Goal: Task Accomplishment & Management: Complete application form

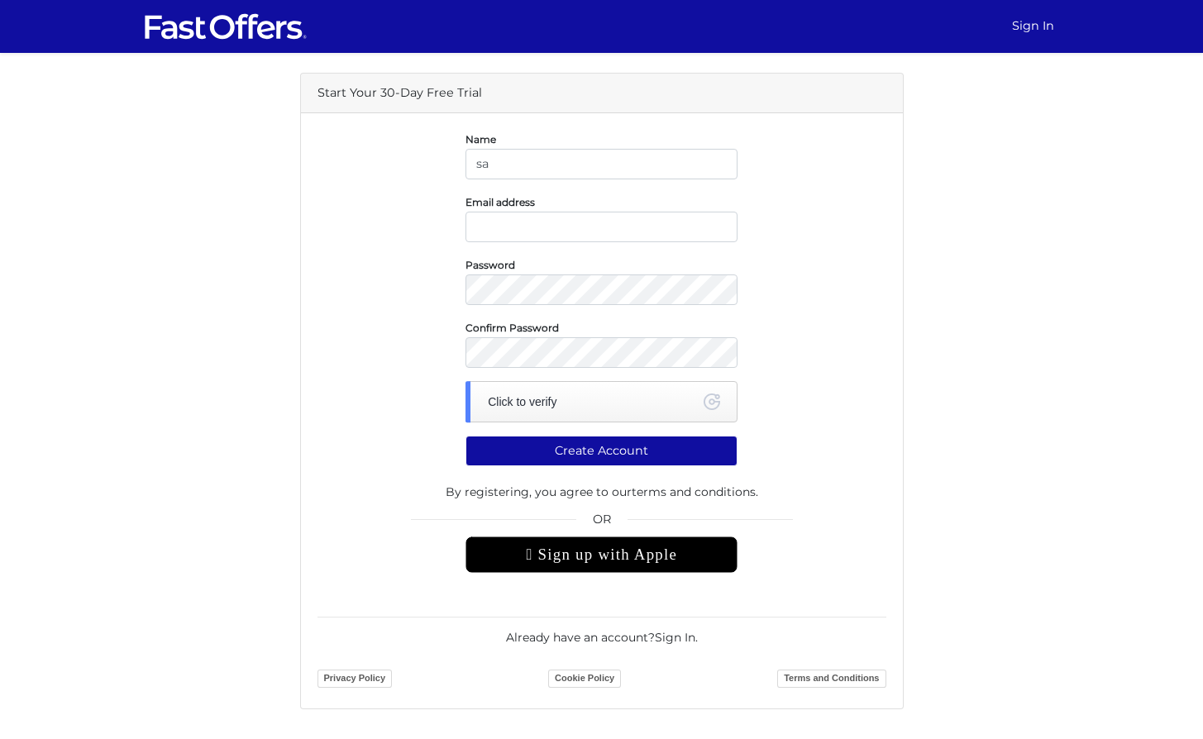
type input "[PERSON_NAME]"
click at [554, 220] on input "email" at bounding box center [602, 227] width 272 height 31
type input "sal@salcommisso.ca"
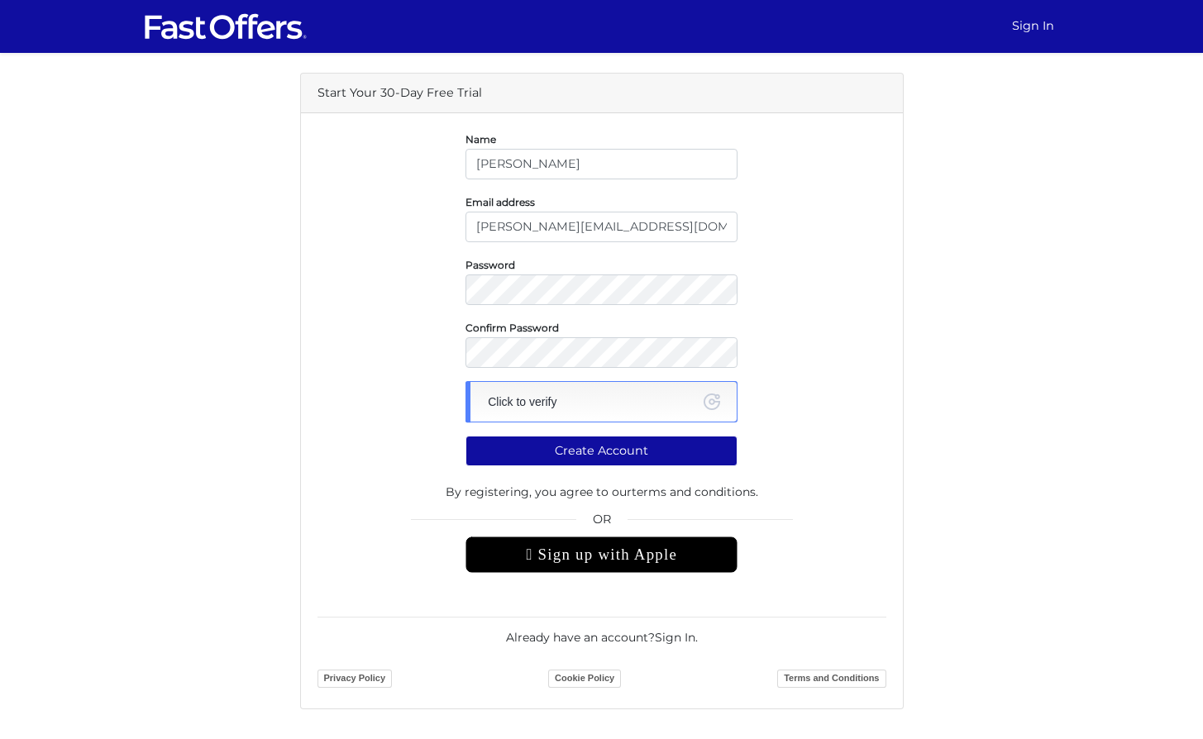
click at [572, 403] on div "Click to verify" at bounding box center [602, 401] width 272 height 41
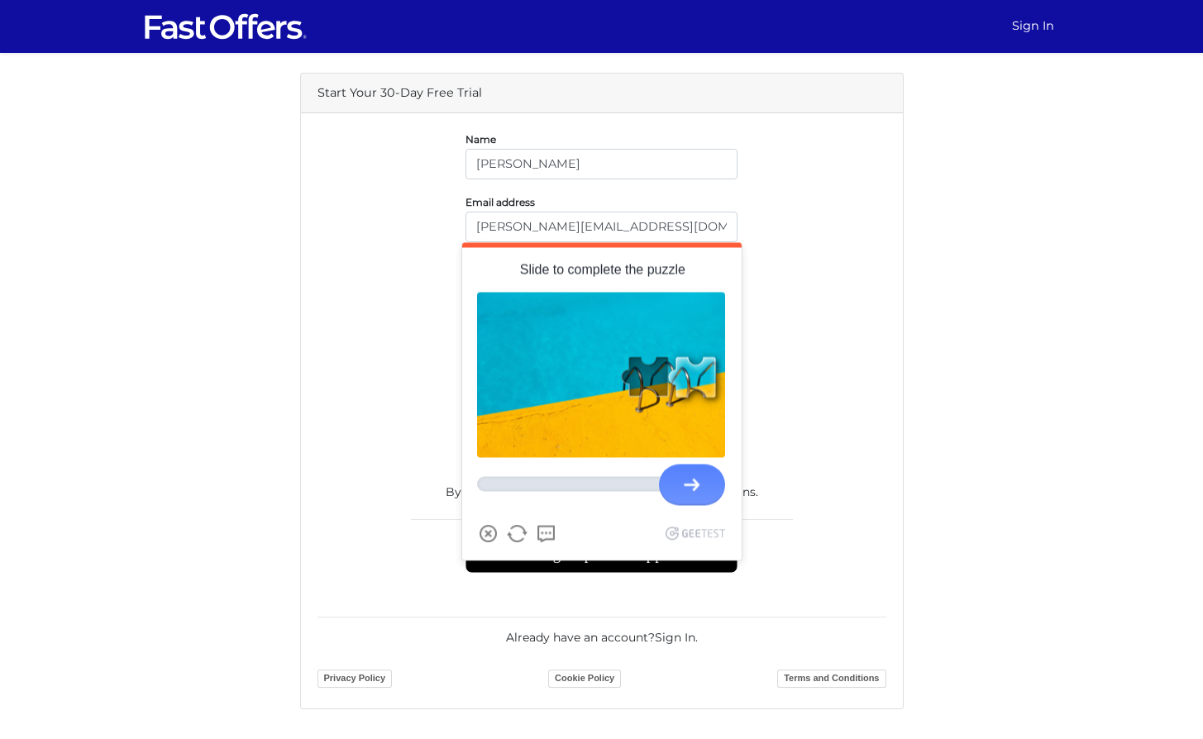
click at [647, 495] on div at bounding box center [601, 484] width 248 height 50
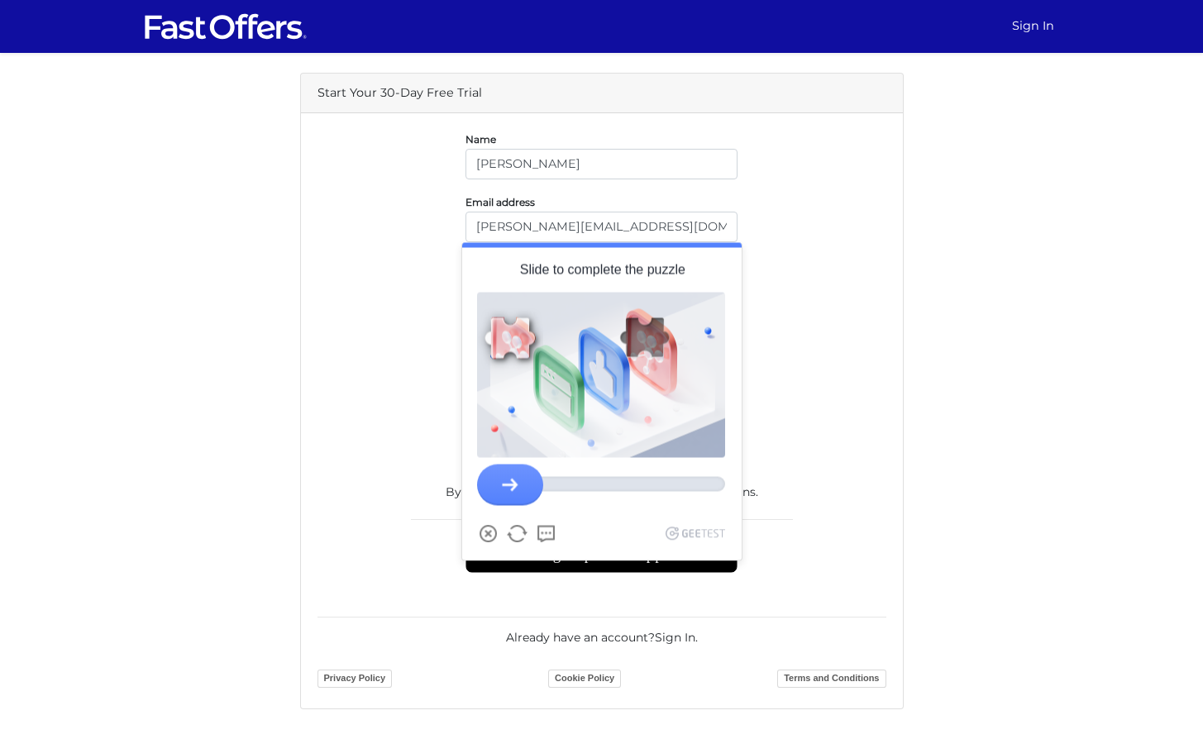
click at [684, 485] on div "Please try again" at bounding box center [601, 401] width 279 height 217
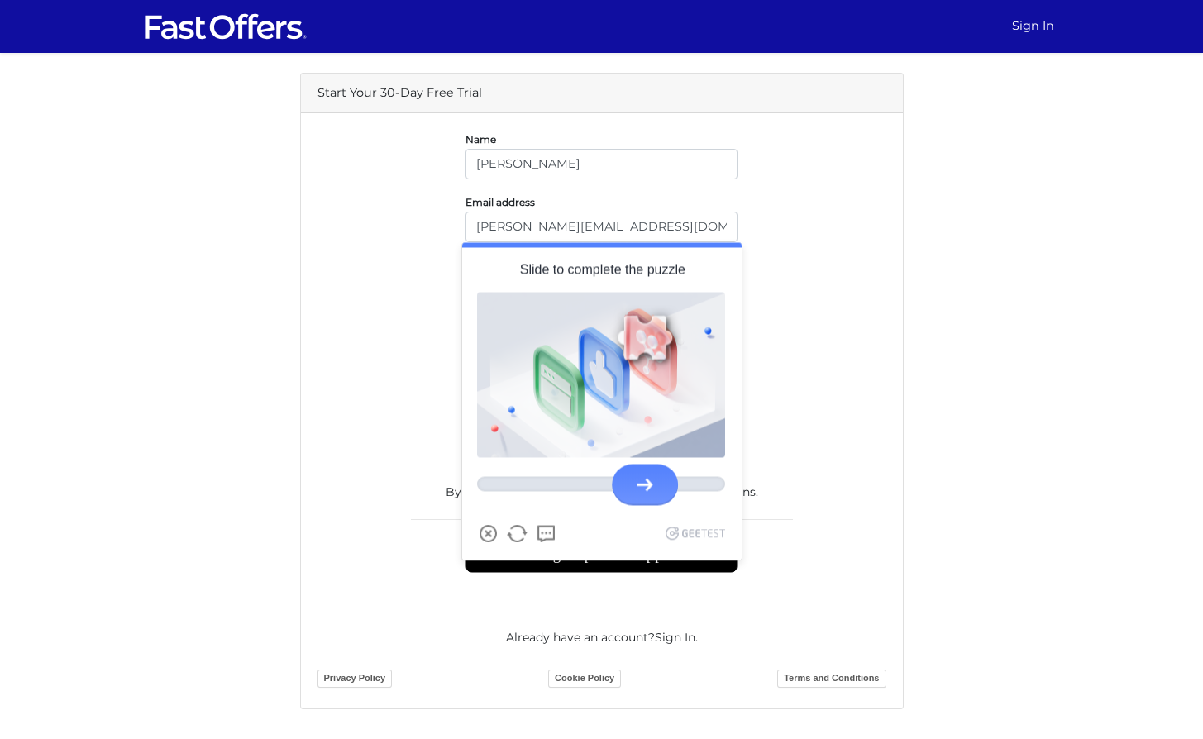
click at [660, 499] on div at bounding box center [646, 485] width 66 height 41
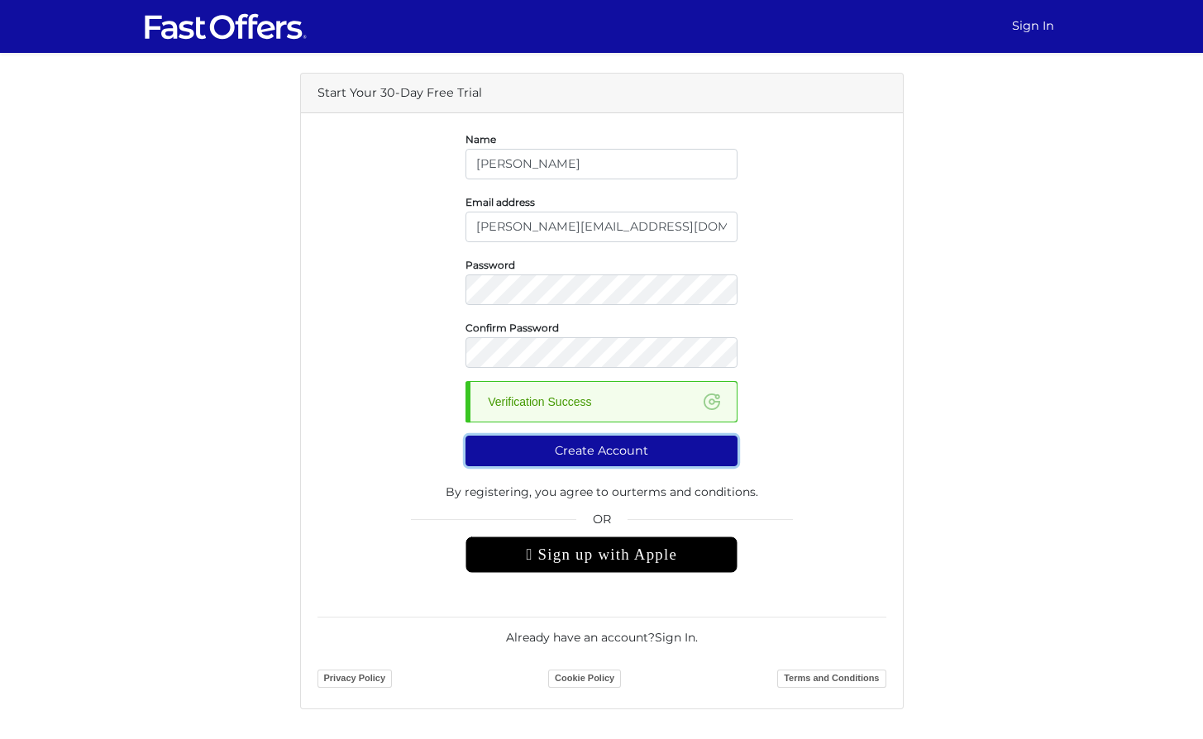
click at [609, 451] on button "Create Account" at bounding box center [602, 451] width 272 height 31
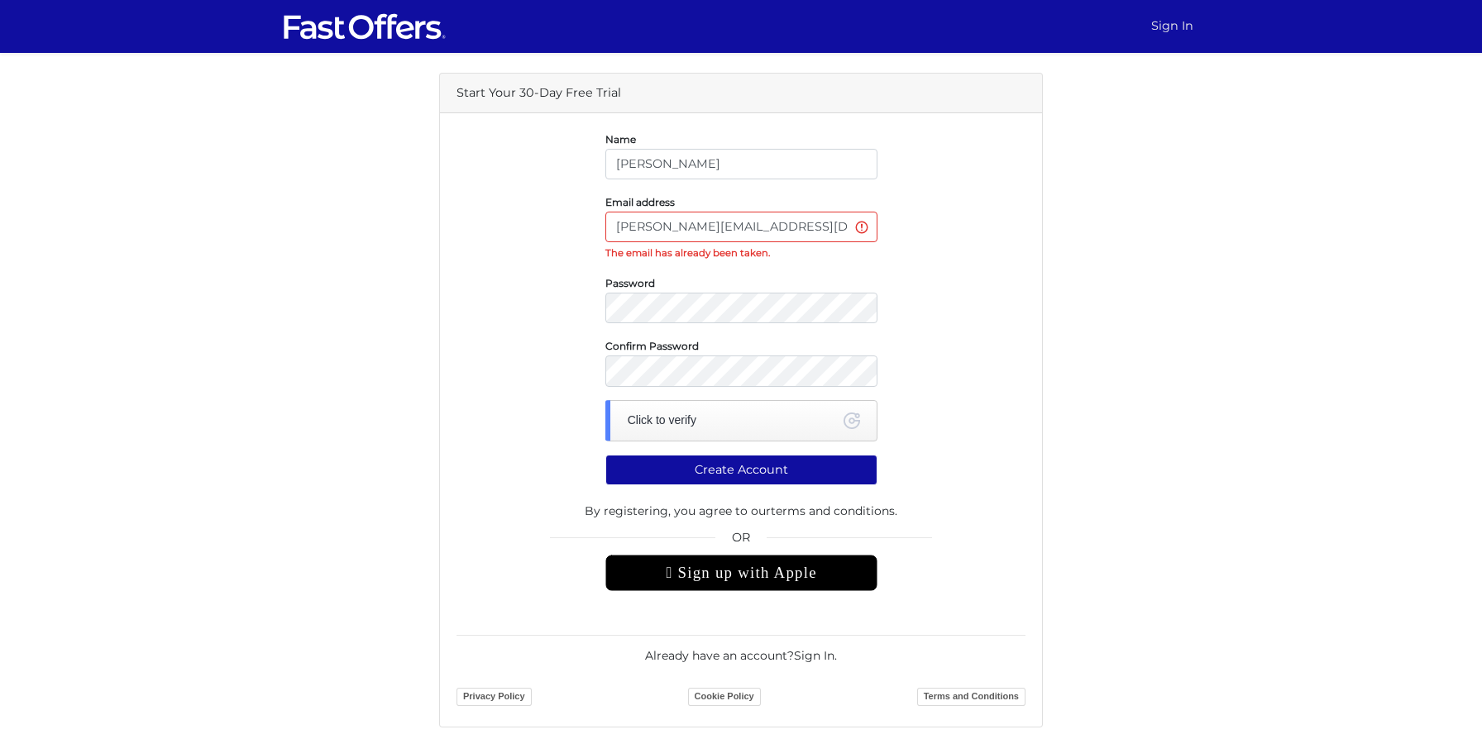
click at [1158, 30] on link "Sign In" at bounding box center [1171, 26] width 55 height 32
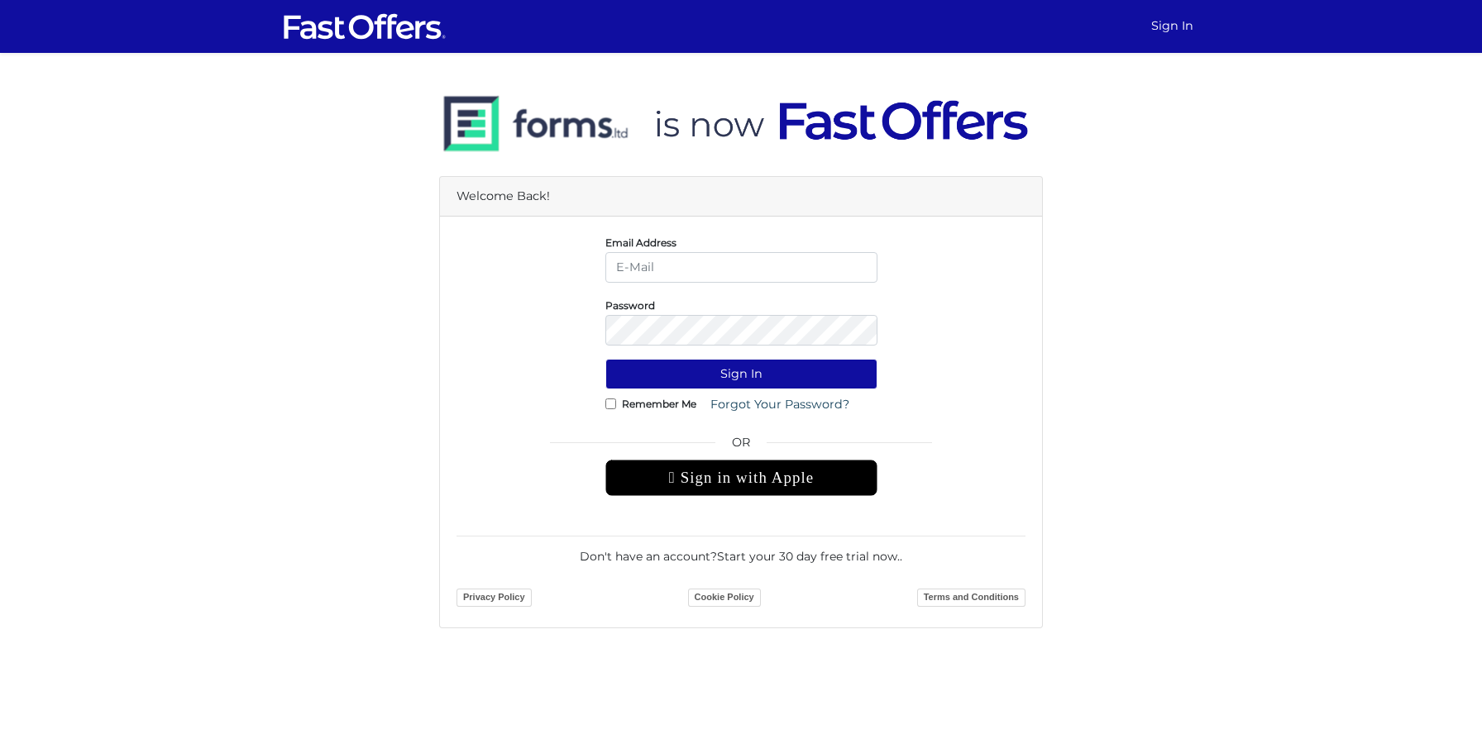
click at [732, 262] on input "email" at bounding box center [741, 267] width 272 height 31
type input "[PERSON_NAME][EMAIL_ADDRESS][DOMAIN_NAME]"
click at [647, 402] on label "Remember Me" at bounding box center [659, 404] width 74 height 4
click at [616, 402] on input "Remember Me" at bounding box center [610, 404] width 11 height 11
checkbox input "true"
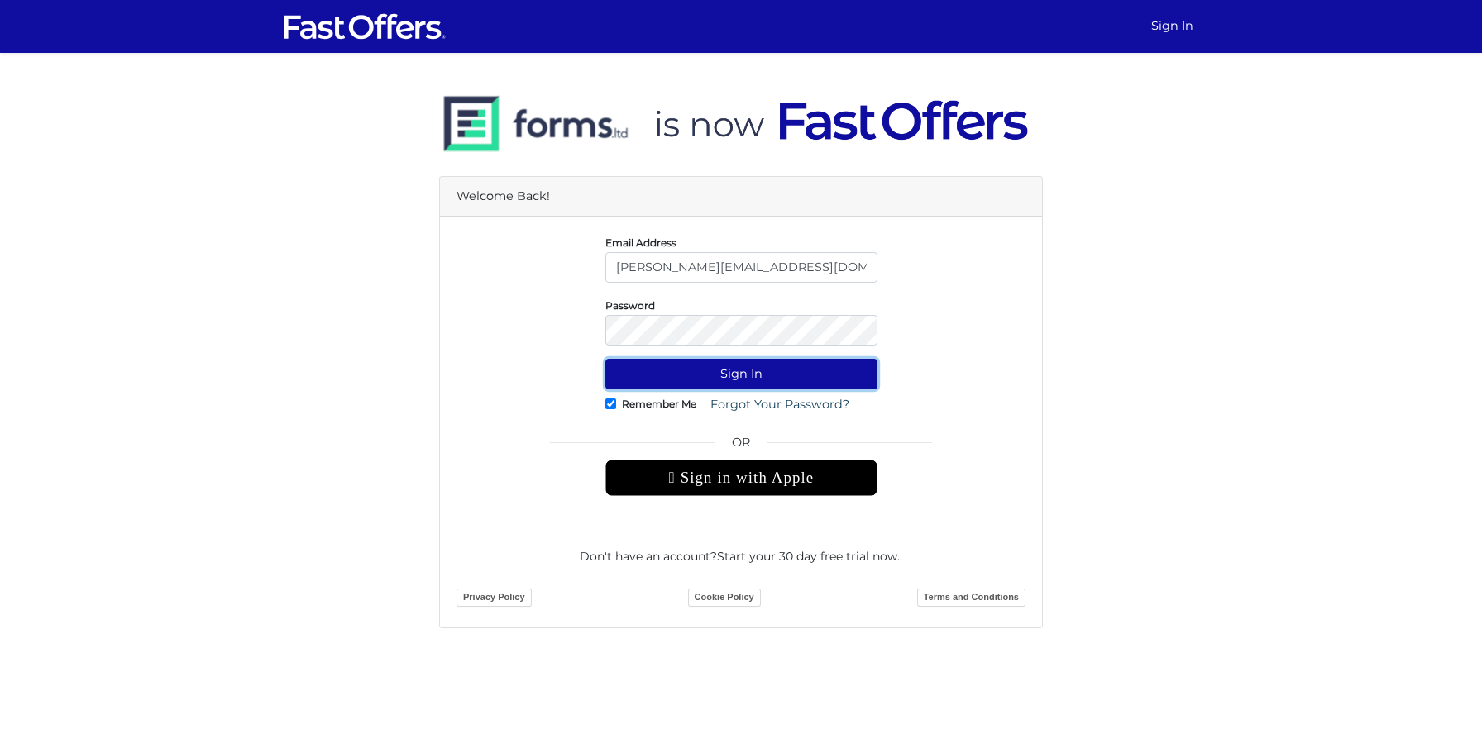
click at [724, 374] on button "Sign In" at bounding box center [741, 374] width 272 height 31
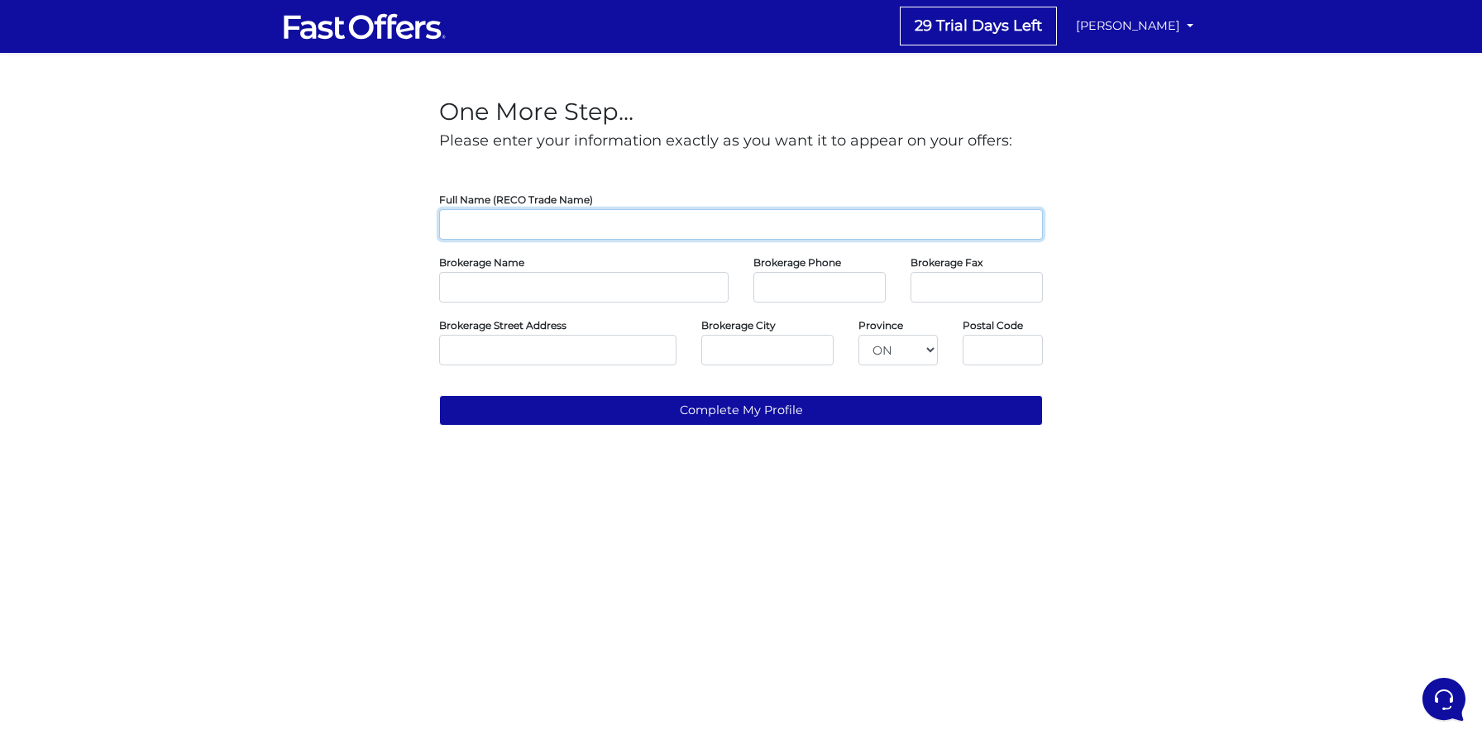
click at [496, 227] on input "text" at bounding box center [741, 224] width 604 height 31
type input "[PERSON_NAME]"
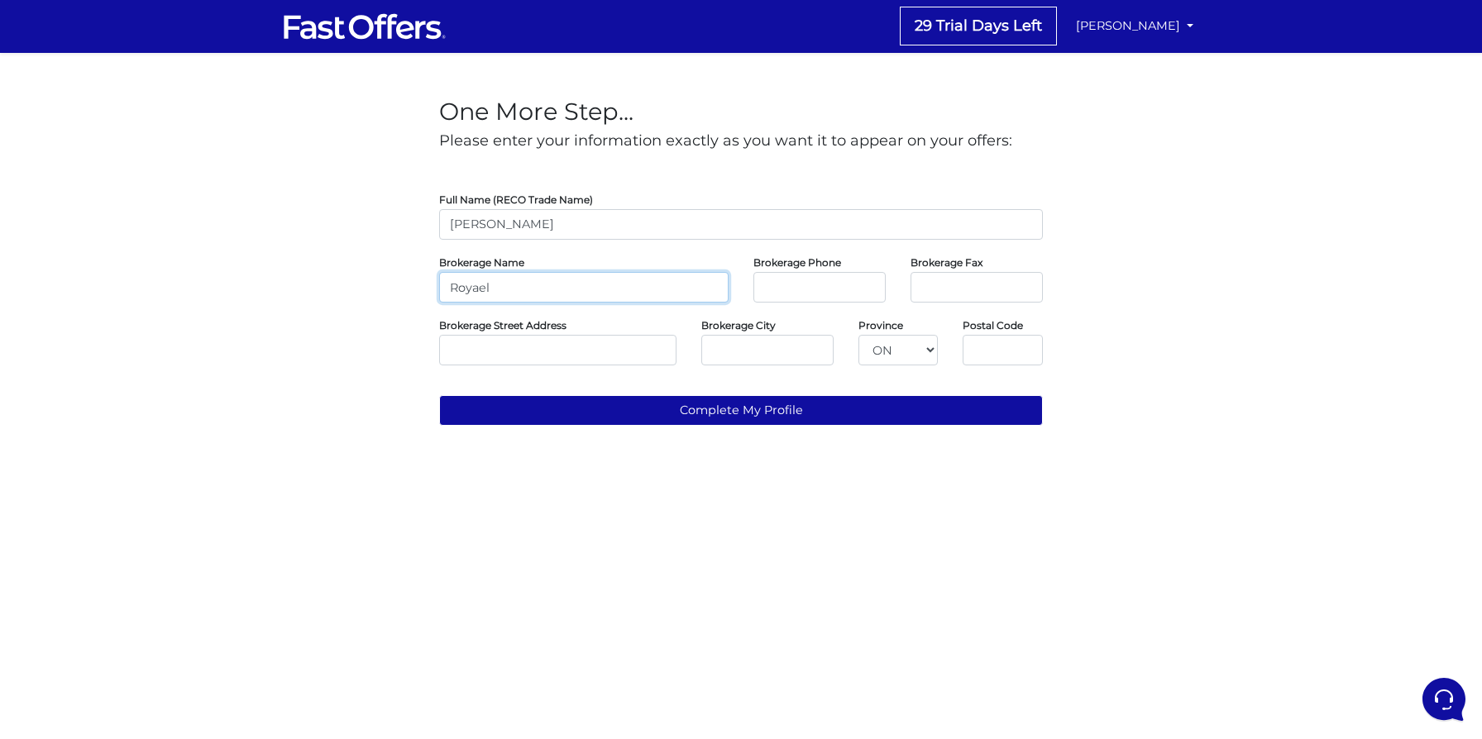
type input "r"
click at [568, 294] on input "Royal LePage Signature" at bounding box center [583, 287] width 289 height 31
paste input "Realty"
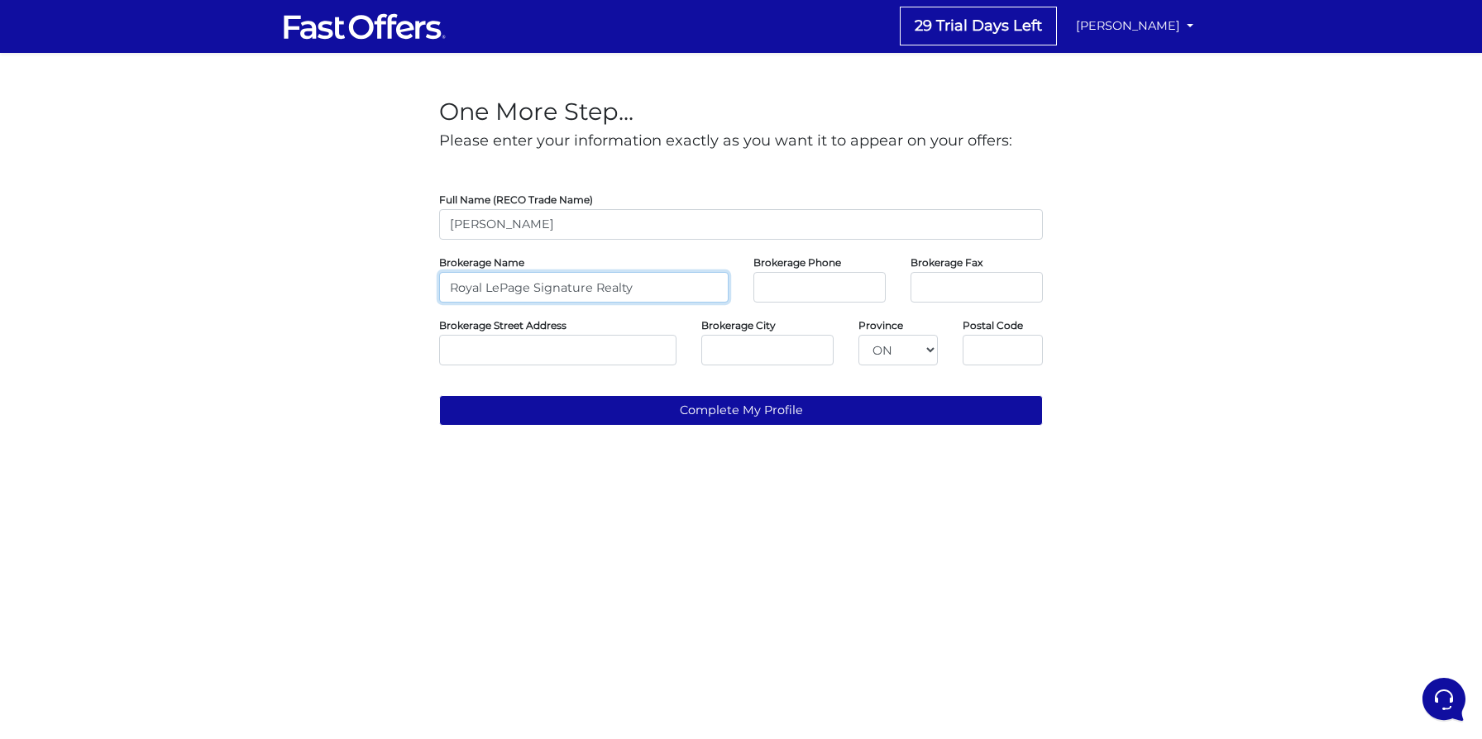
type input "Royal LePage Signature Realty"
click at [769, 301] on input "tel" at bounding box center [819, 287] width 132 height 31
paste input "(416) 205-0355"
type input "(416) 205-0355"
click at [547, 339] on input "text" at bounding box center [557, 350] width 237 height 31
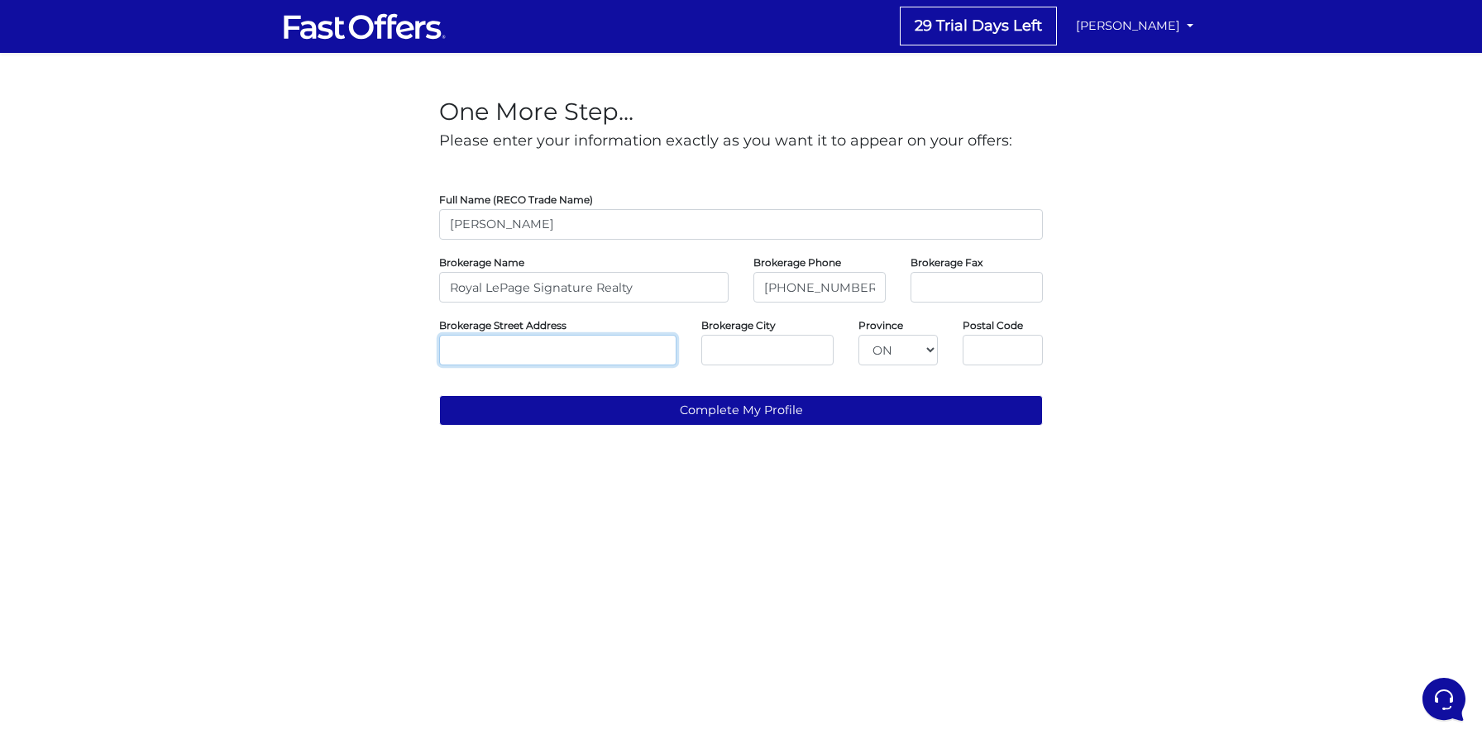
paste input "495 Wellington St W Suite 100, Toronto, ON M5V 1E9"
drag, startPoint x: 619, startPoint y: 352, endPoint x: 820, endPoint y: 356, distance: 201.8
click at [820, 356] on div "Brokerage Street Address 495 Wellington St W Suite 100, Toronto, ON M5V 1E9 Bro…" at bounding box center [741, 341] width 628 height 50
type input "495 Wellington St W Suite 100, Toronto, ON M5V 1E9"
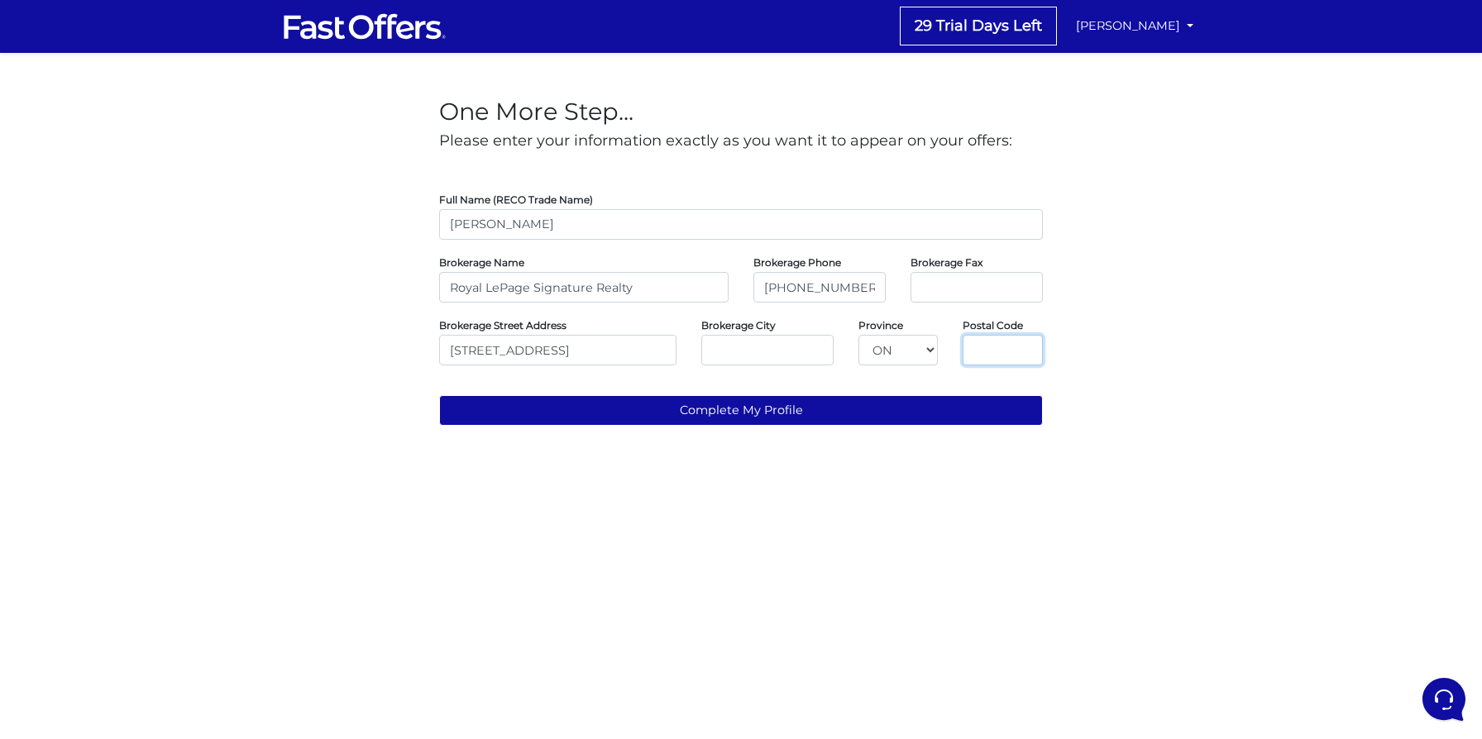
scroll to position [0, 0]
click at [997, 340] on input "text" at bounding box center [1002, 350] width 80 height 31
paste input "M5V 1E9"
type input "M5V 1E9"
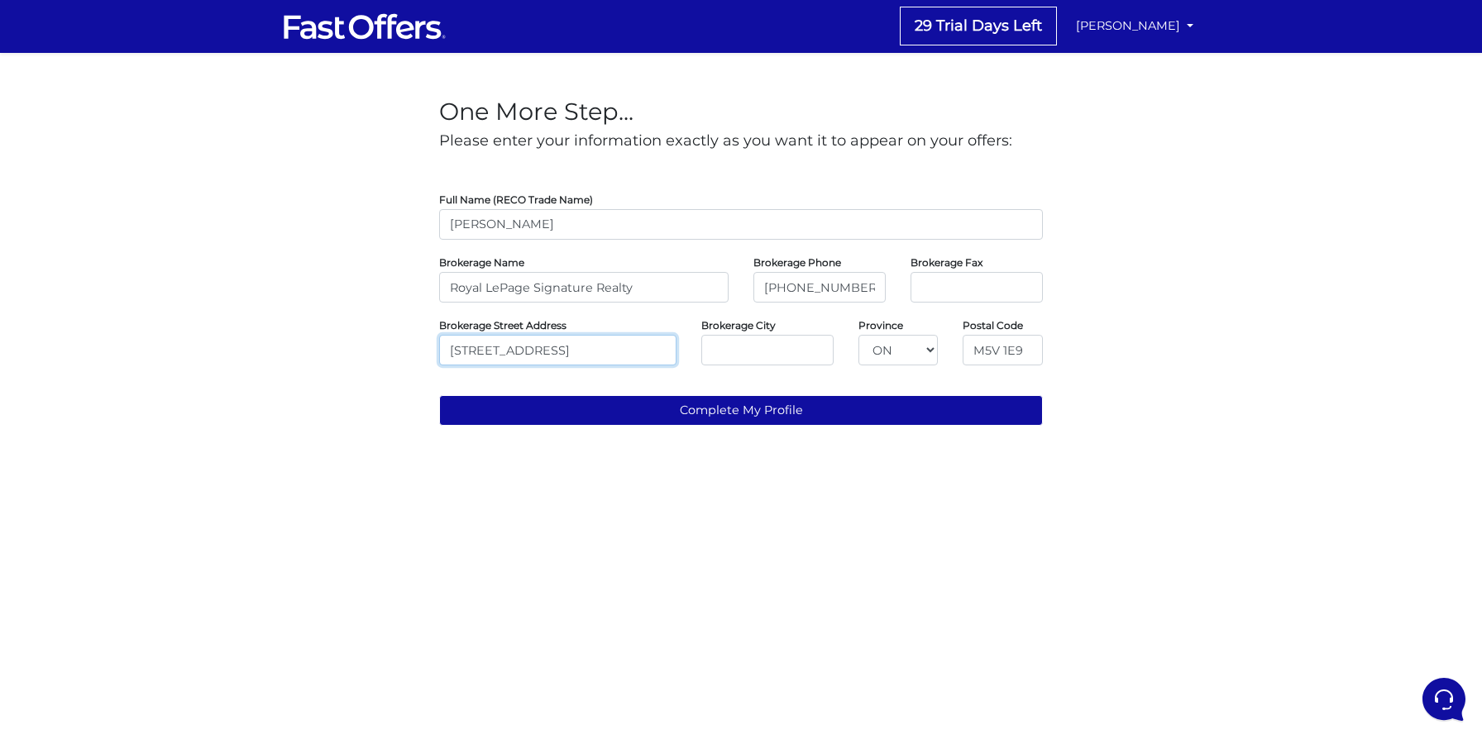
drag, startPoint x: 619, startPoint y: 351, endPoint x: 792, endPoint y: 359, distance: 173.8
click at [792, 359] on div "Brokerage Street Address 495 Wellington St W Suite 100, Toronto, ON M5V 1E9 Bro…" at bounding box center [741, 341] width 628 height 50
click at [651, 351] on input "495 Wellington St W Suite 100, Toronto" at bounding box center [557, 350] width 237 height 31
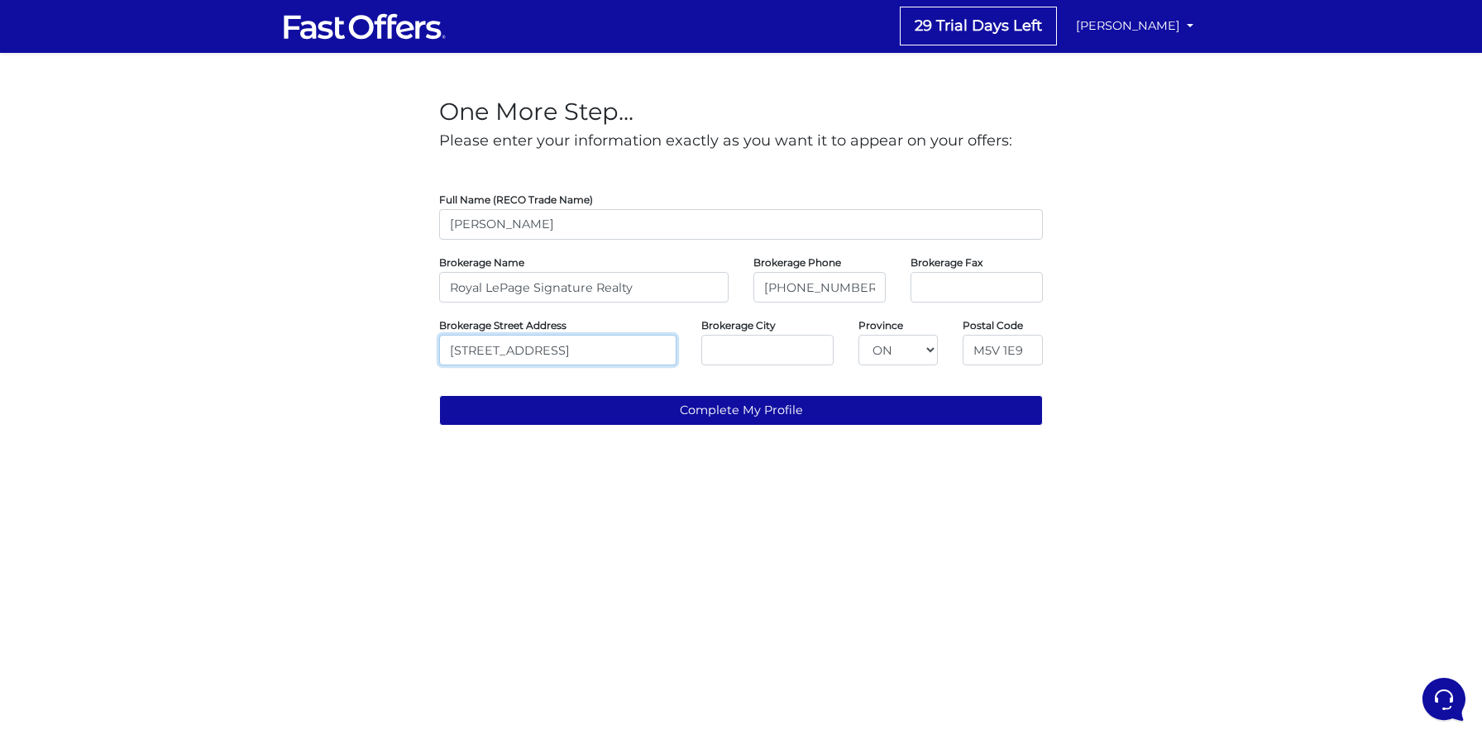
type input "495 Wellington St W Suite 100, Toronto"
click at [747, 347] on input "text" at bounding box center [767, 350] width 132 height 31
paste input "Toronto"
type input "Toronto"
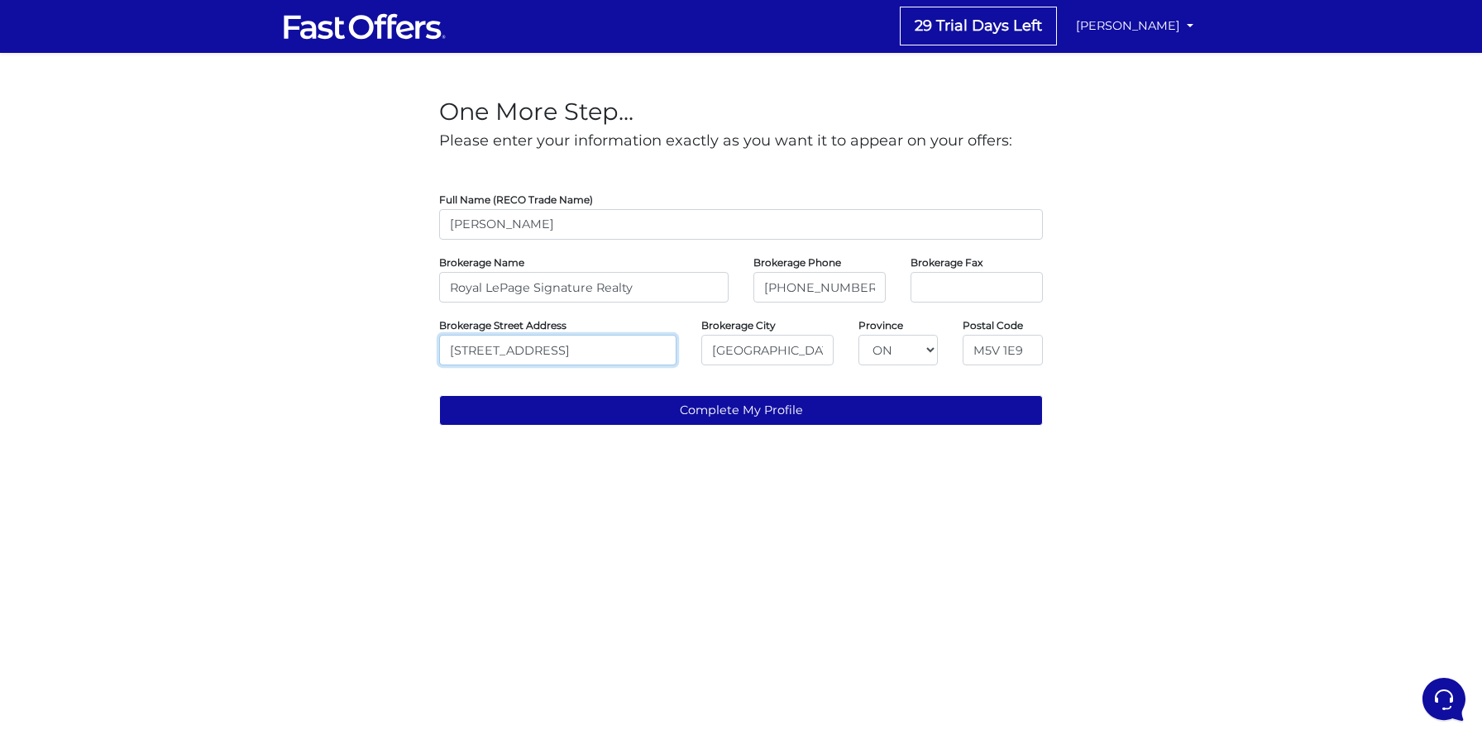
click at [653, 352] on input "495 Wellington St W Suite 100, Toronto" at bounding box center [557, 350] width 237 height 31
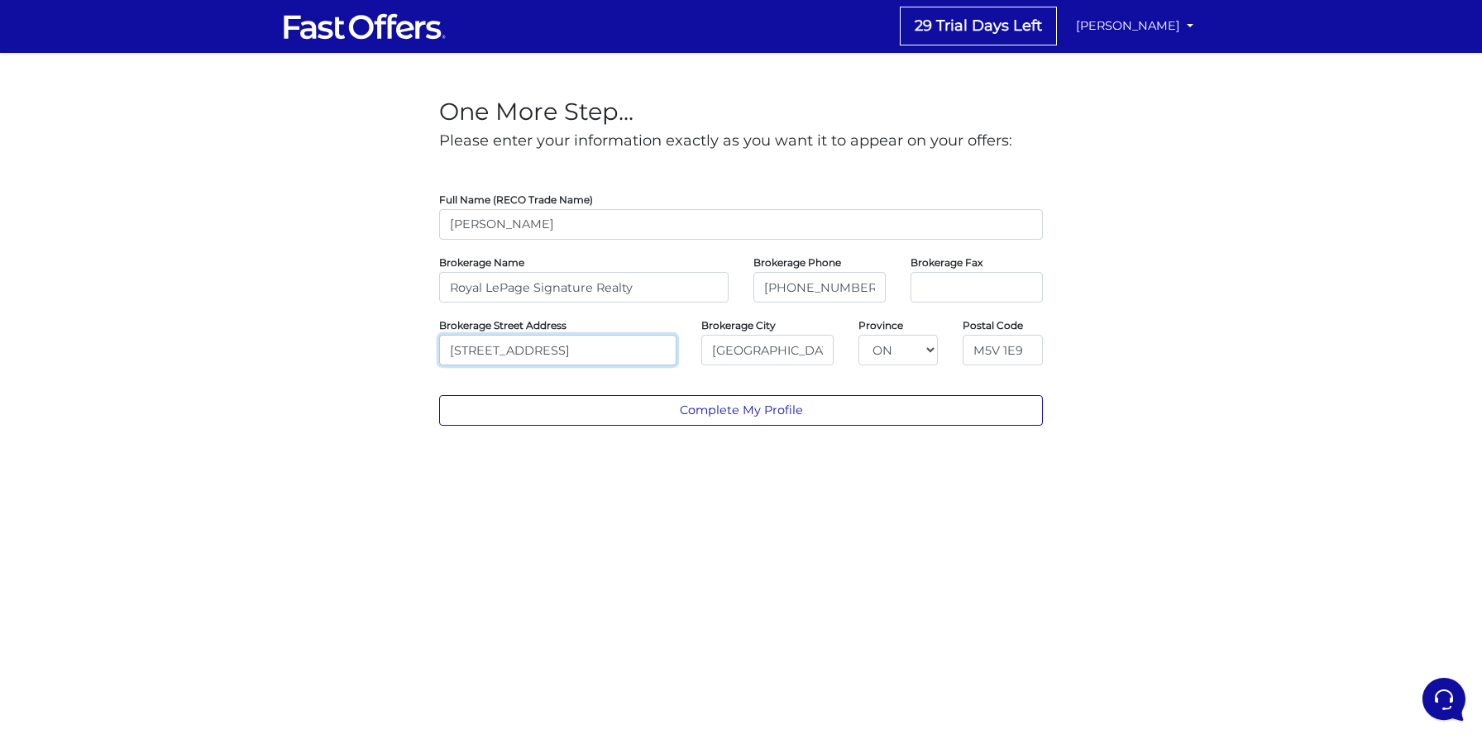
type input "495 Wellington St W Suite 100"
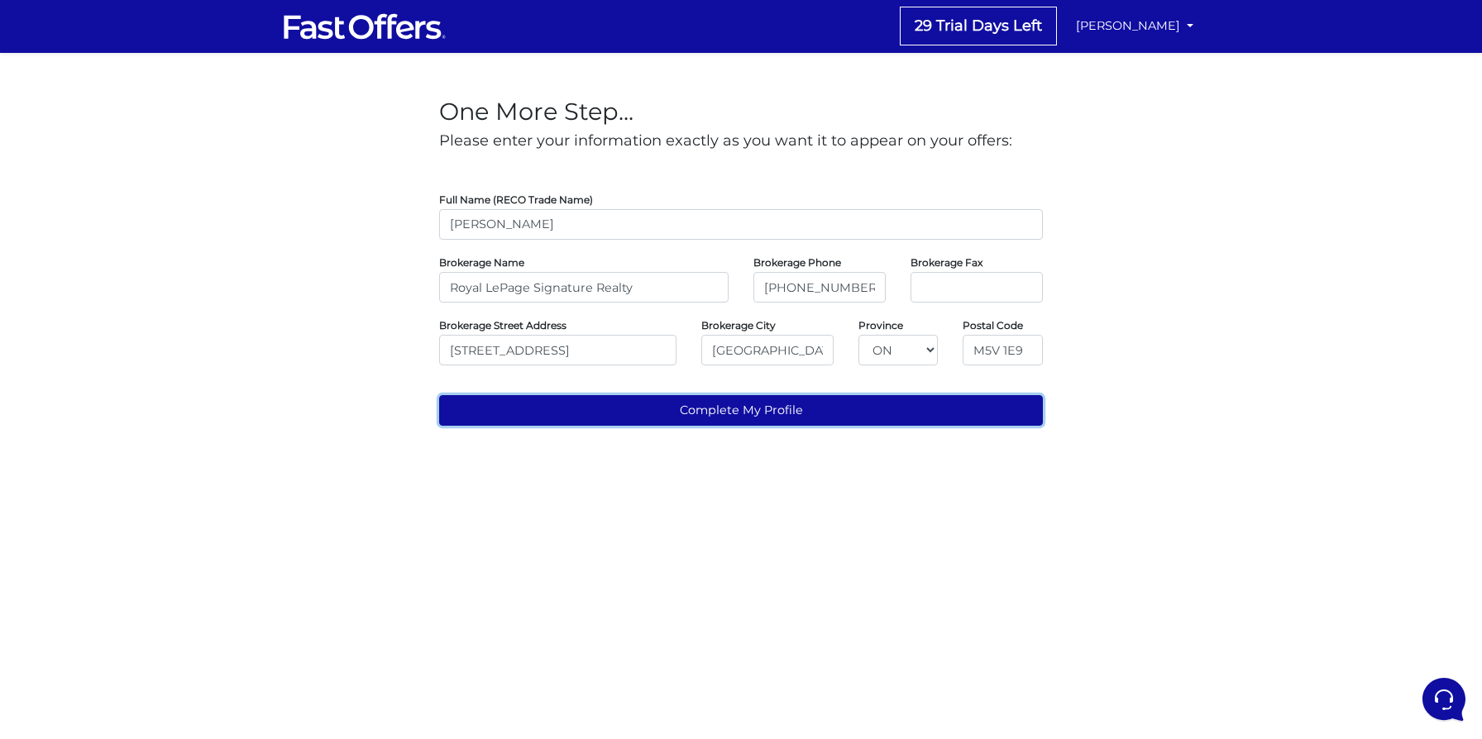
click at [652, 406] on button "Complete My Profile" at bounding box center [741, 410] width 604 height 31
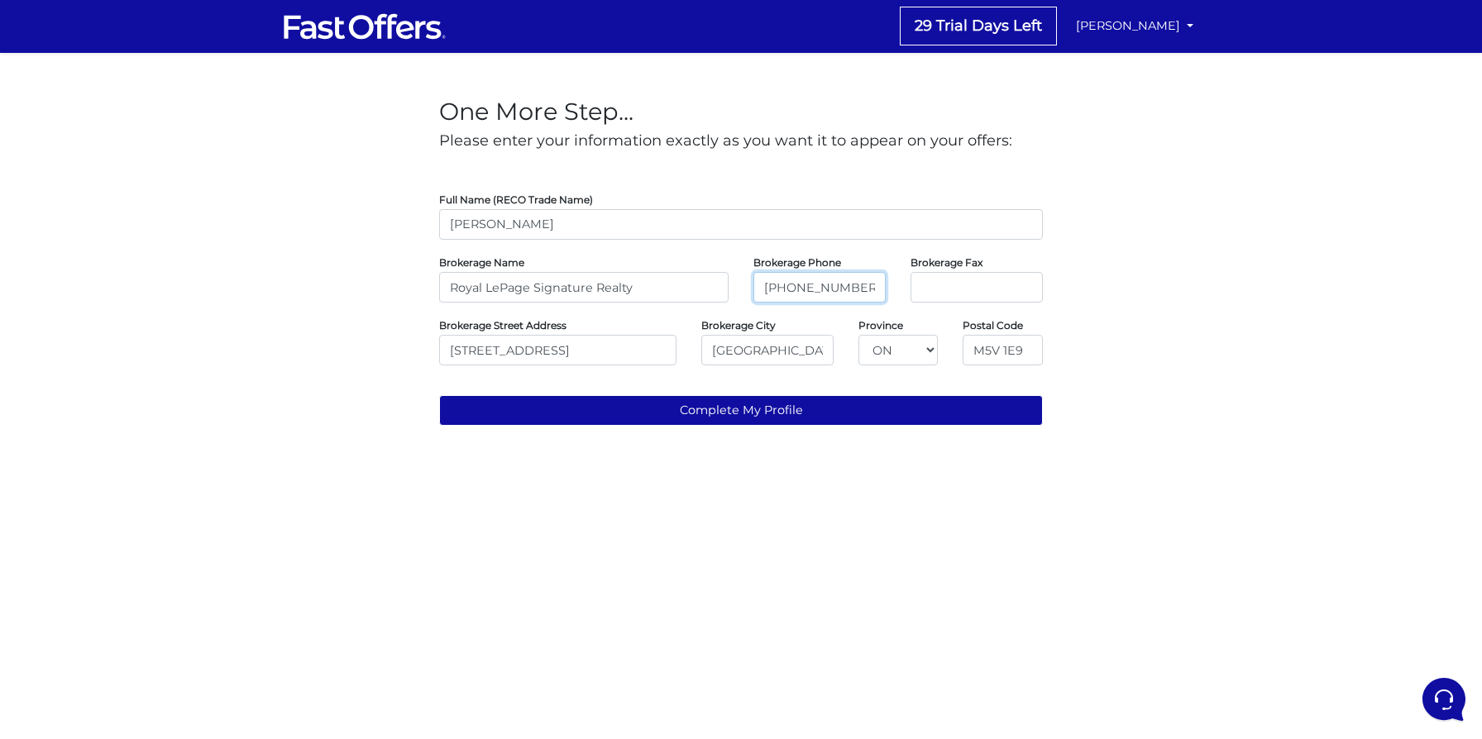
click at [819, 288] on input "(416) 205-0355" at bounding box center [819, 287] width 132 height 31
click at [1201, 271] on div "One More Step... Please enter your information exactly as you want it to appear…" at bounding box center [741, 256] width 943 height 366
click at [838, 281] on input "(416) 205-0355" at bounding box center [819, 287] width 132 height 31
click at [788, 287] on input "(416) 205-0355" at bounding box center [819, 287] width 132 height 31
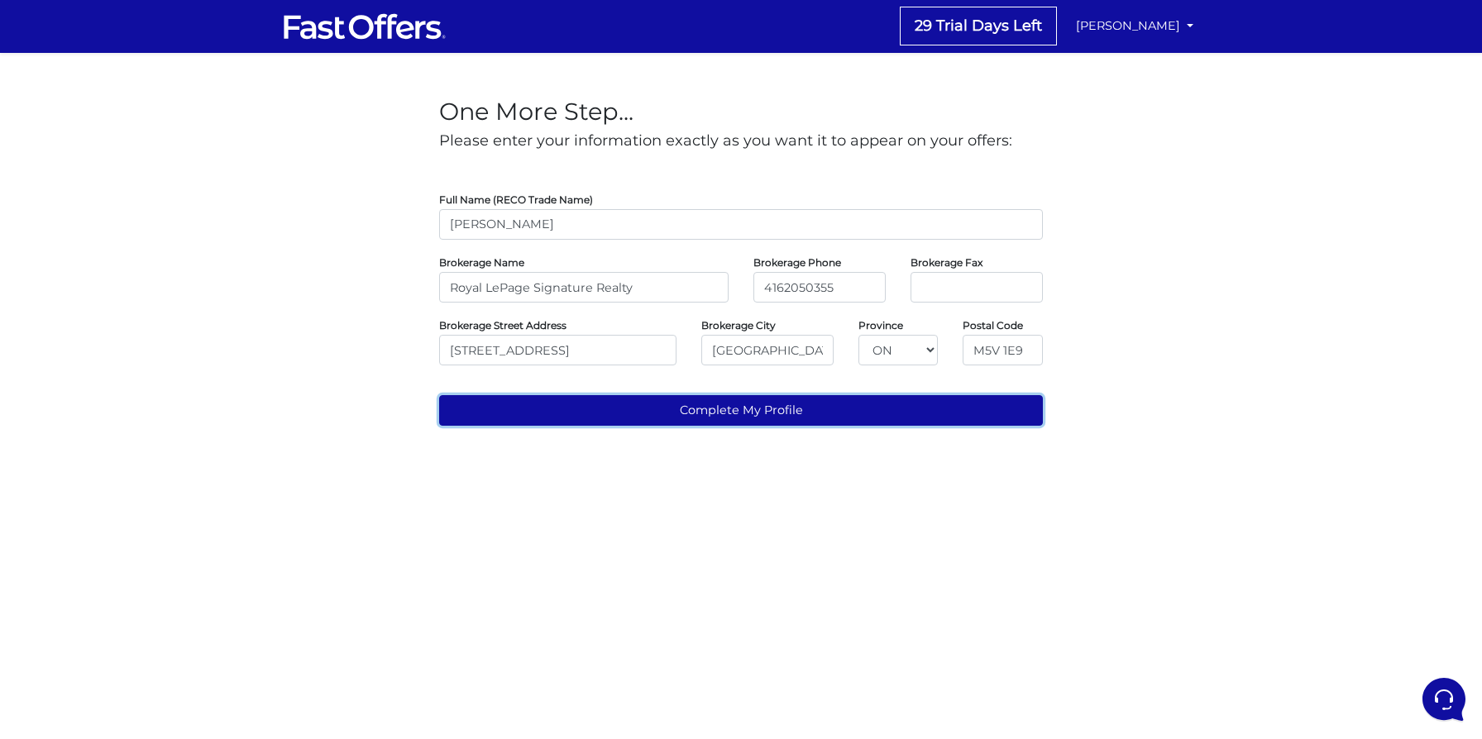
click at [819, 408] on button "Complete My Profile" at bounding box center [741, 410] width 604 height 31
click at [834, 412] on button "Complete My Profile" at bounding box center [741, 410] width 604 height 31
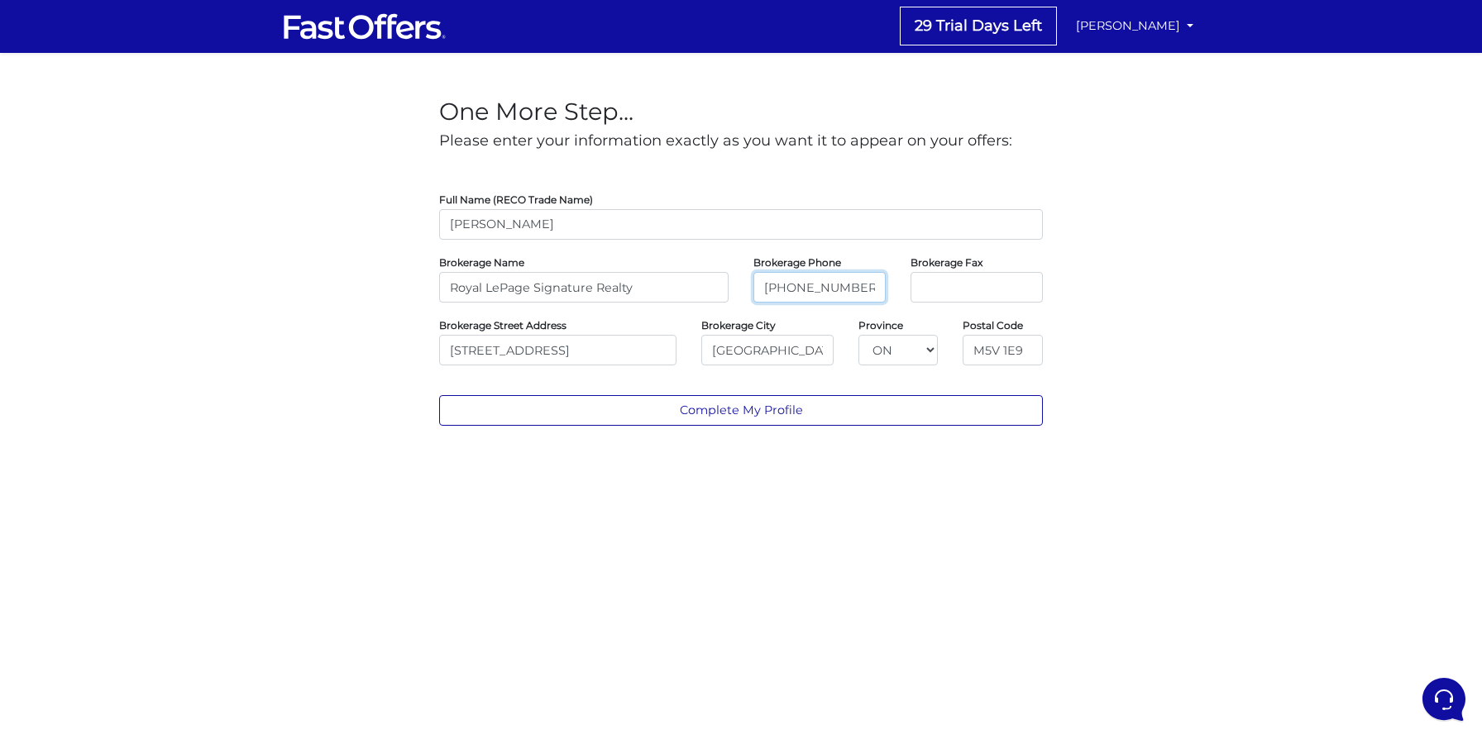
type input "416-205-0355"
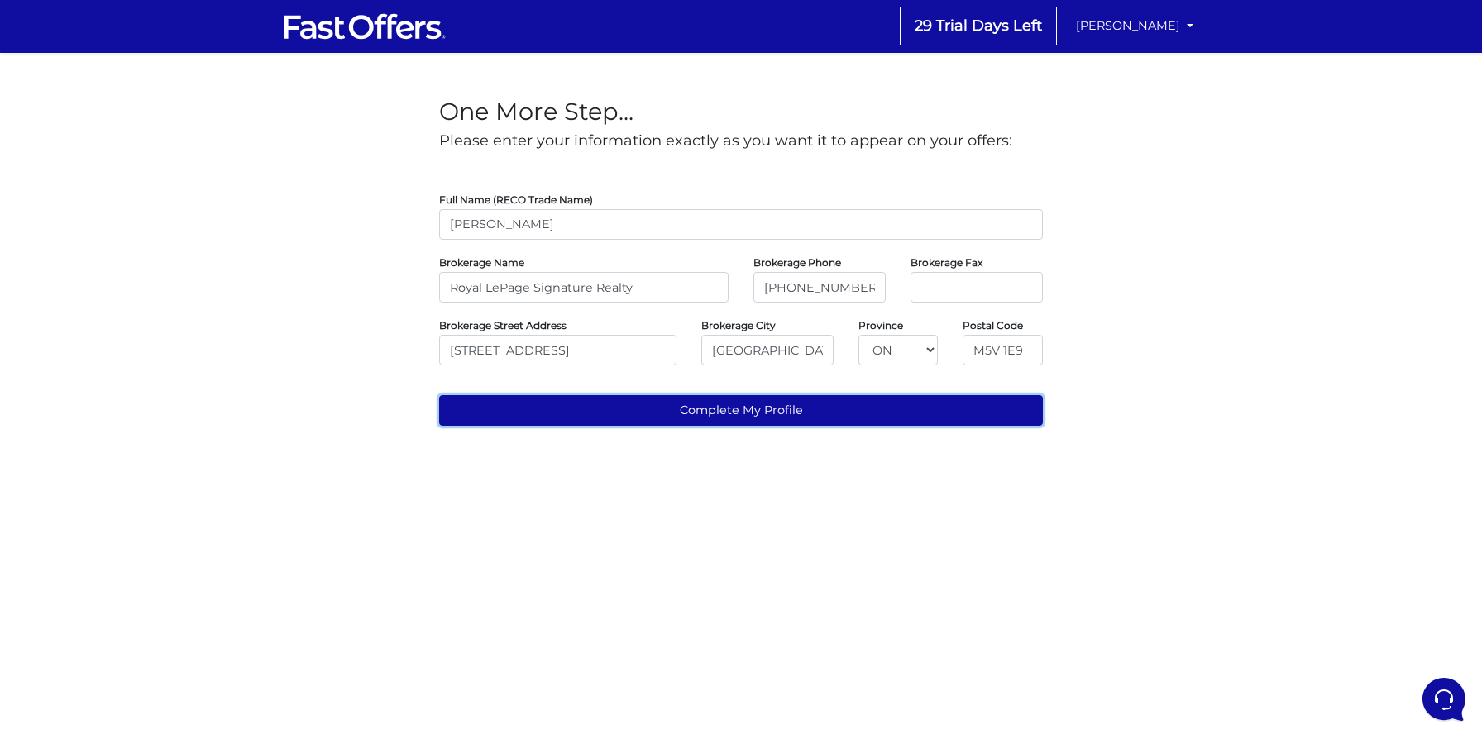
click at [762, 415] on button "Complete My Profile" at bounding box center [741, 410] width 604 height 31
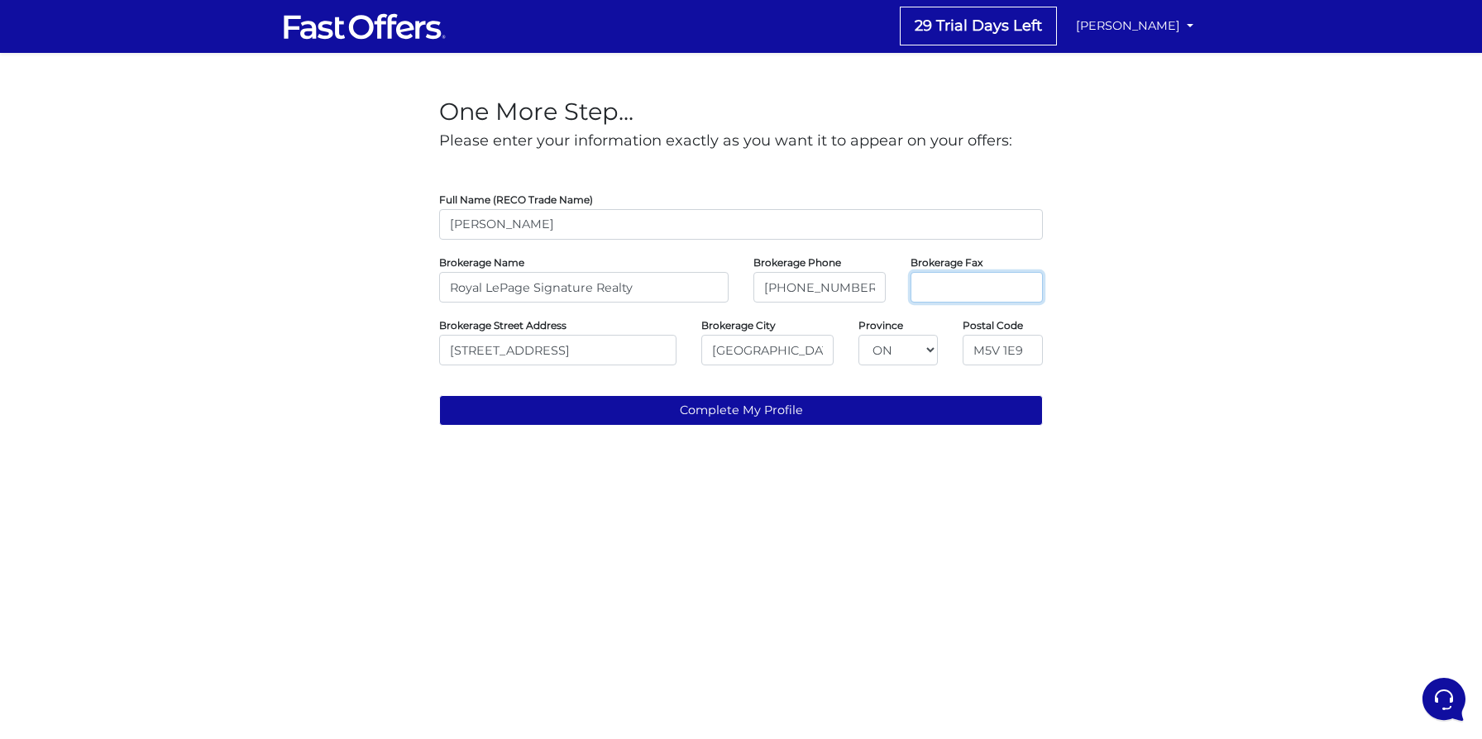
click at [995, 288] on input "tel" at bounding box center [976, 287] width 132 height 31
paste input "Toronto"
click at [779, 284] on input "416-205-0355" at bounding box center [819, 287] width 132 height 31
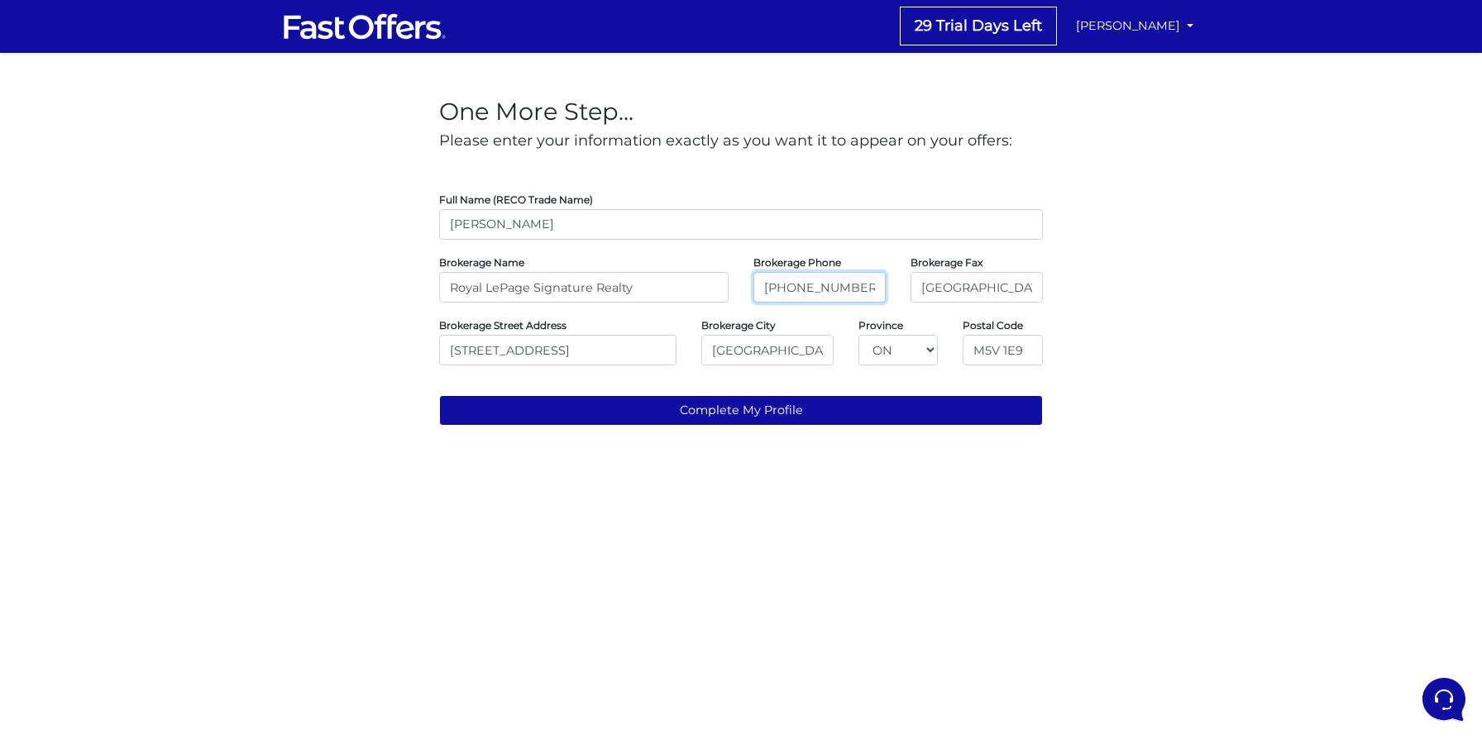
click at [779, 284] on input "416-205-0355" at bounding box center [819, 287] width 132 height 31
click at [937, 289] on input "Toronto" at bounding box center [976, 287] width 132 height 31
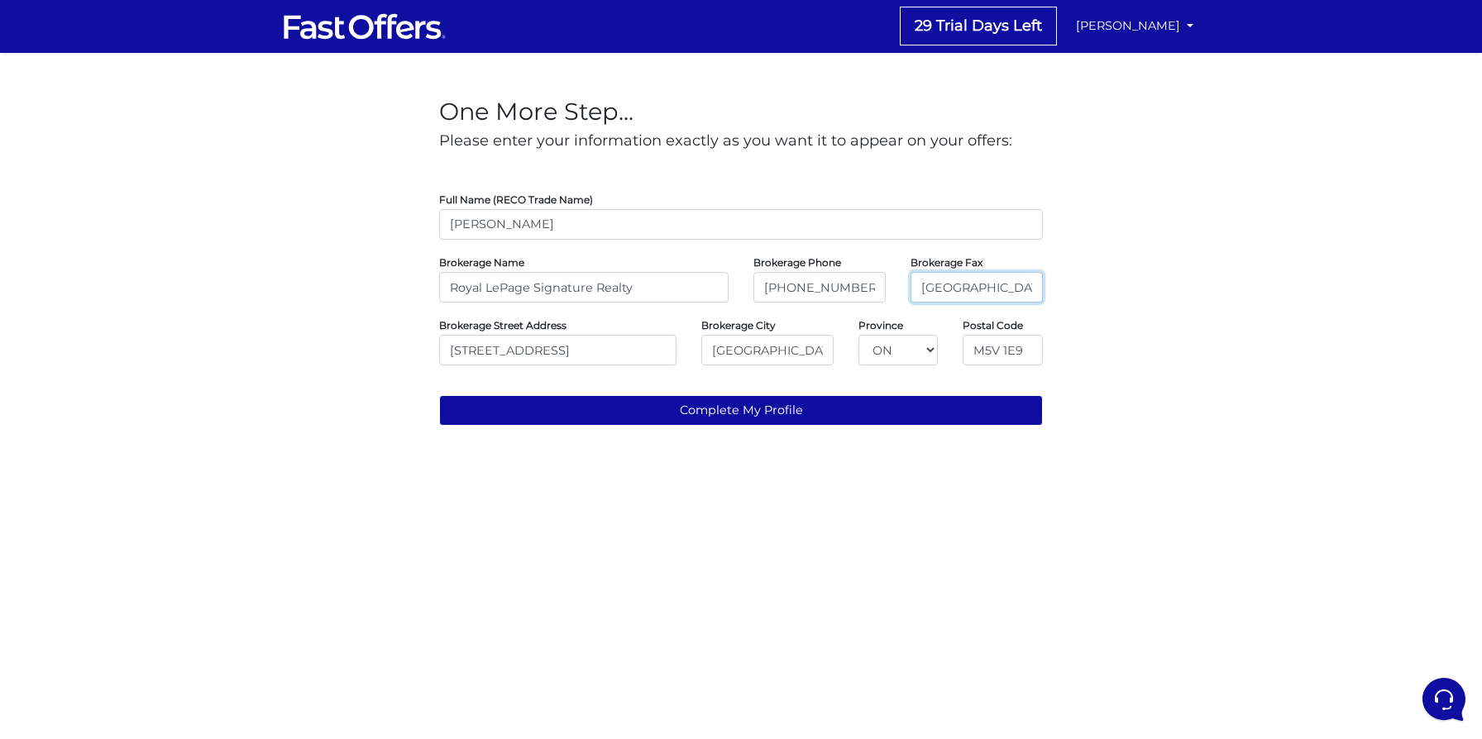
paste input "416-205-0355"
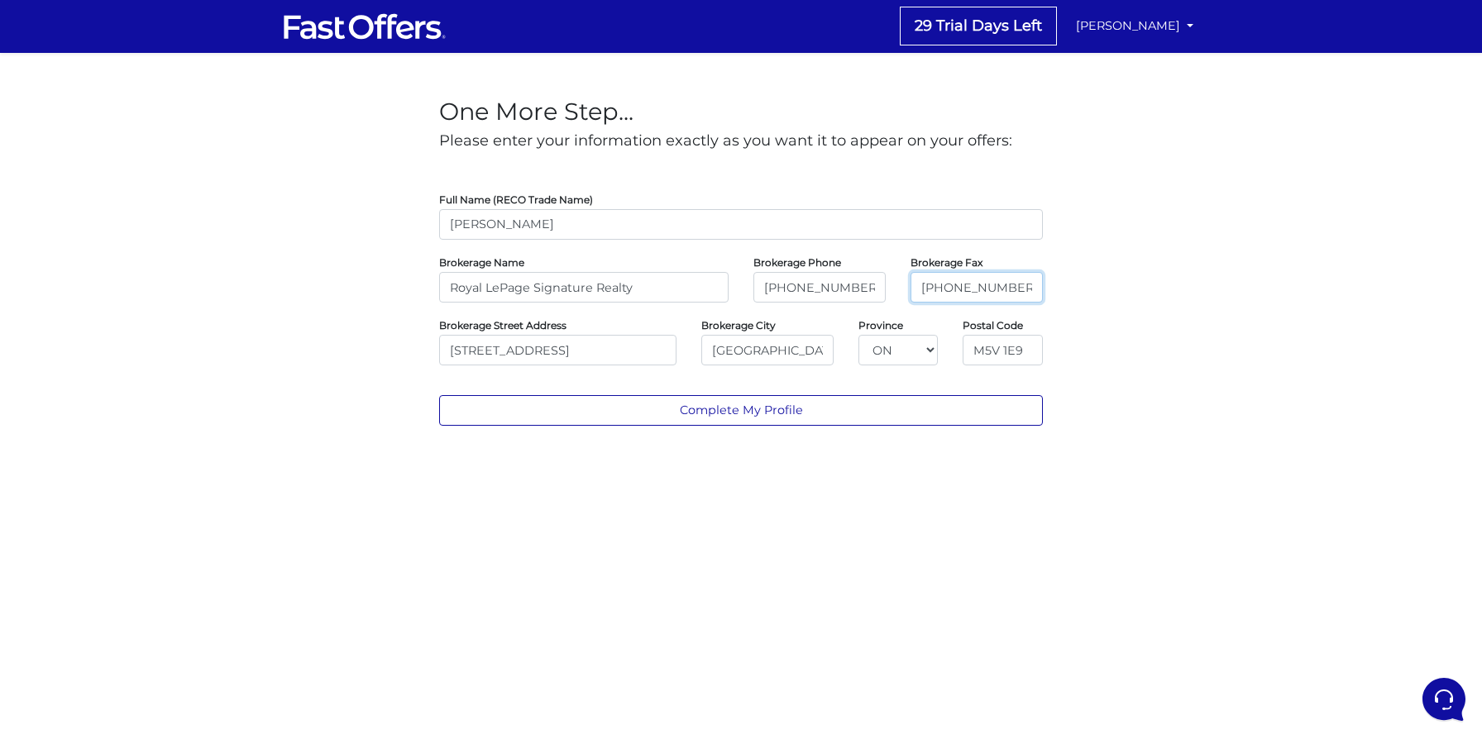
type input "416-205-0355"
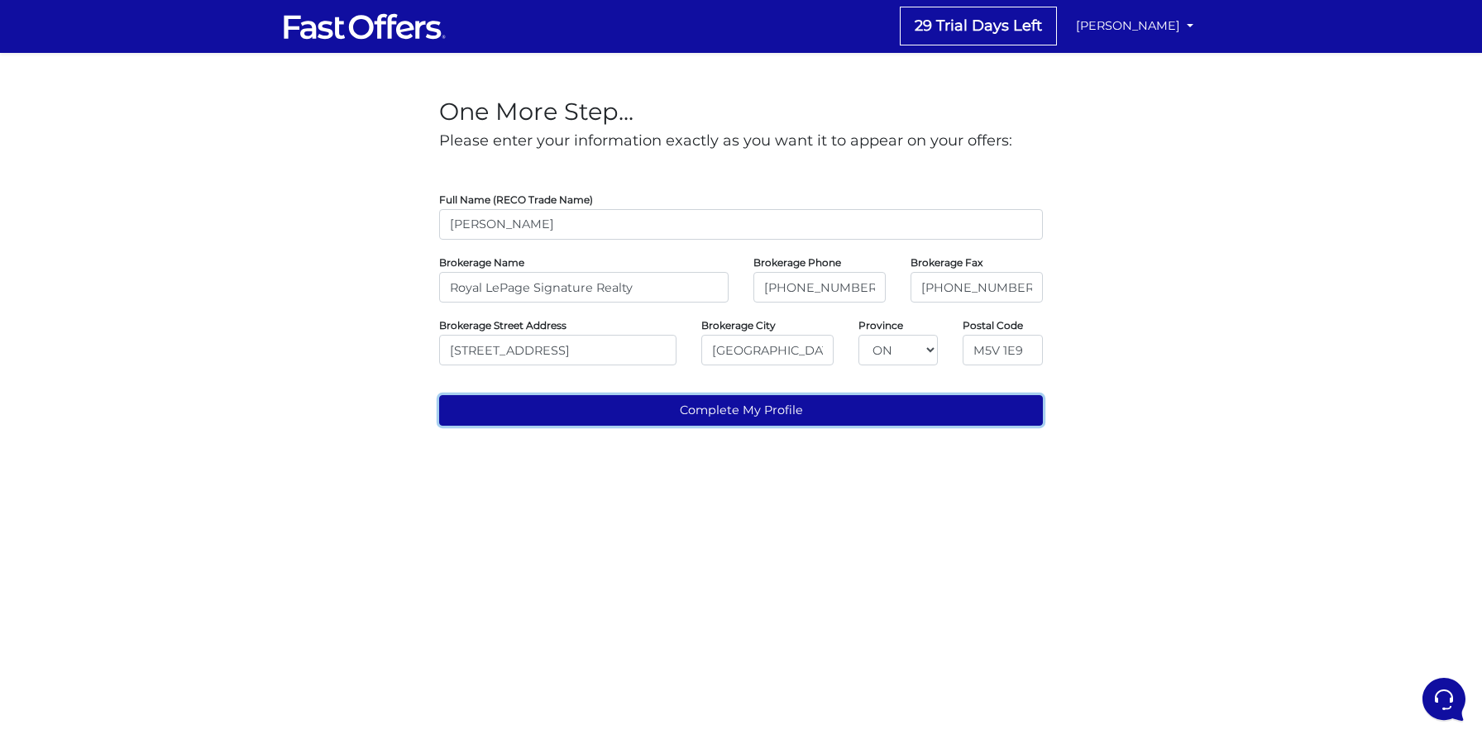
click at [822, 404] on button "Complete My Profile" at bounding box center [741, 410] width 604 height 31
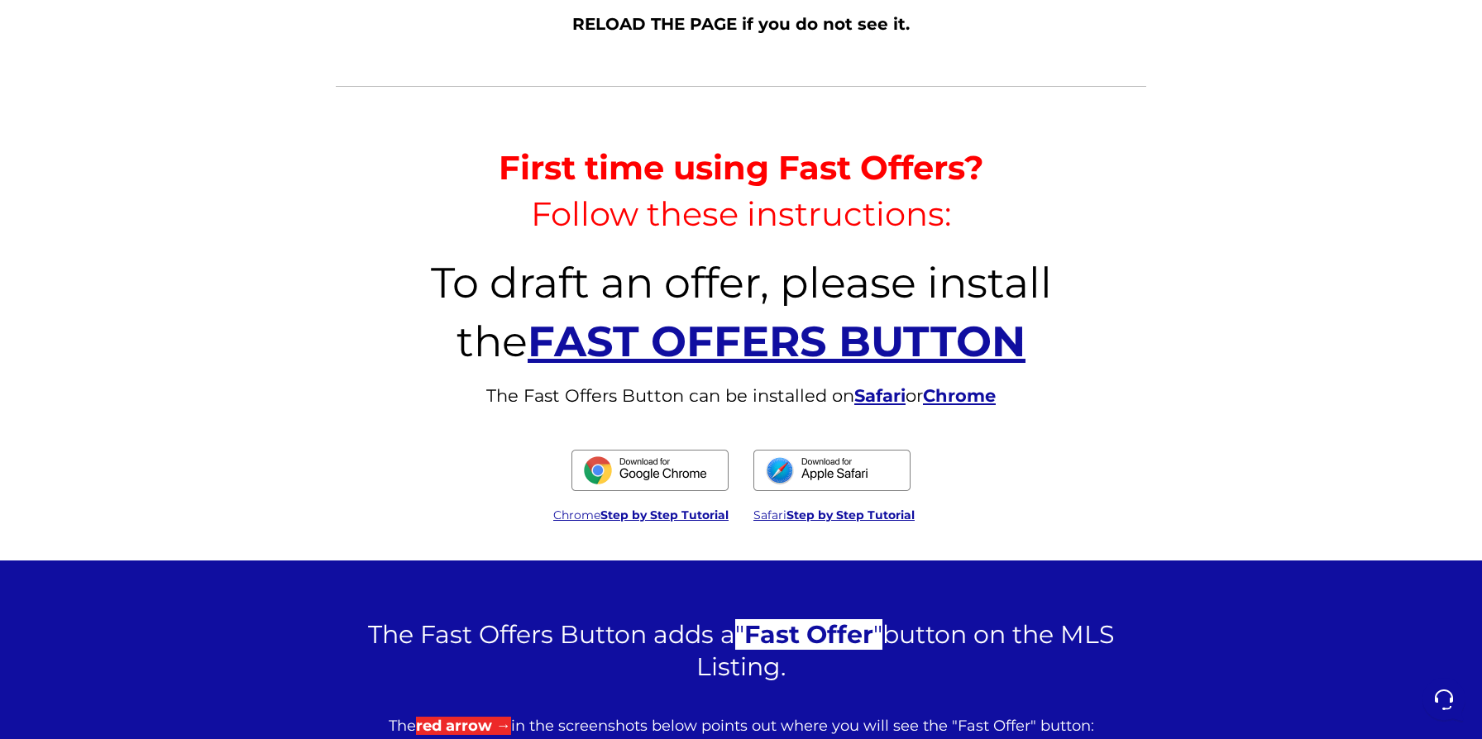
scroll to position [585, 0]
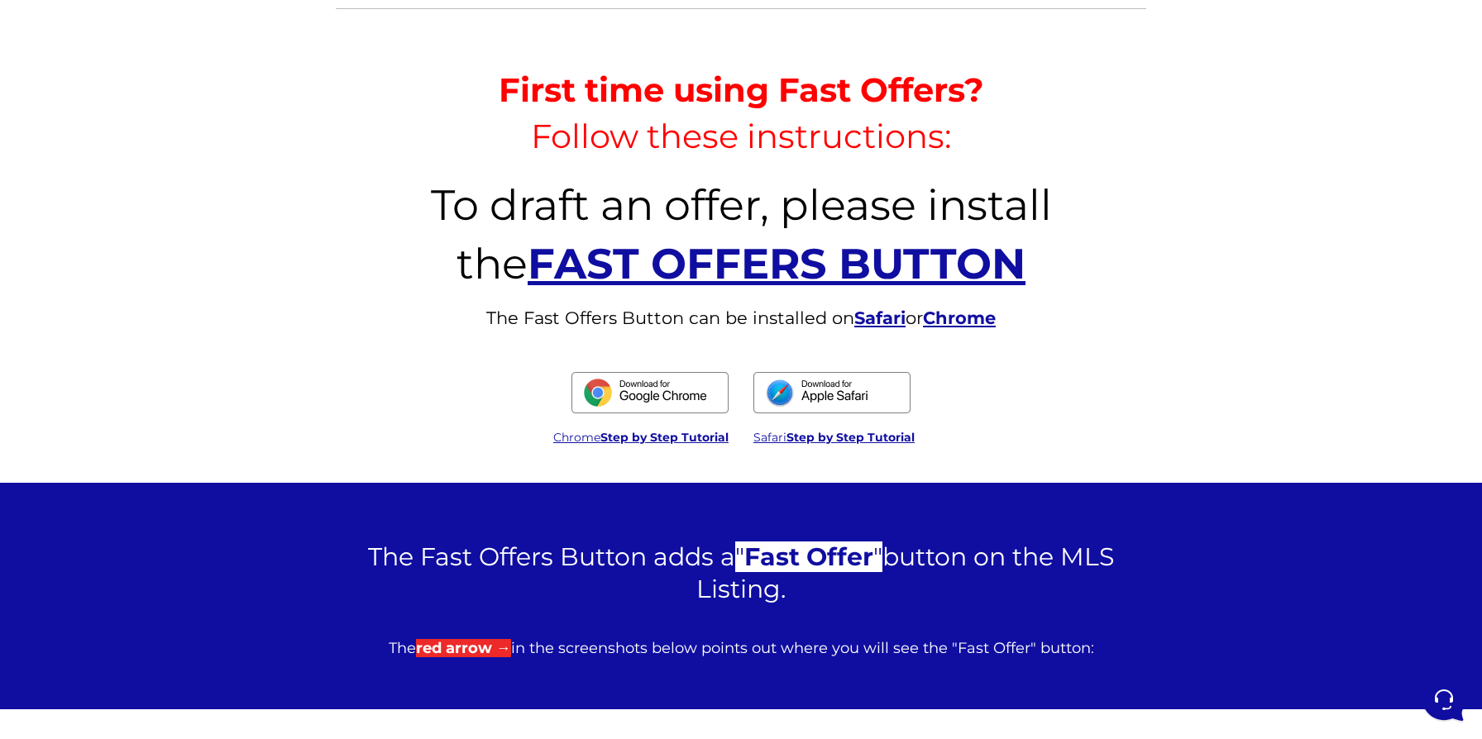
click at [957, 315] on strong "Chrome" at bounding box center [959, 318] width 73 height 21
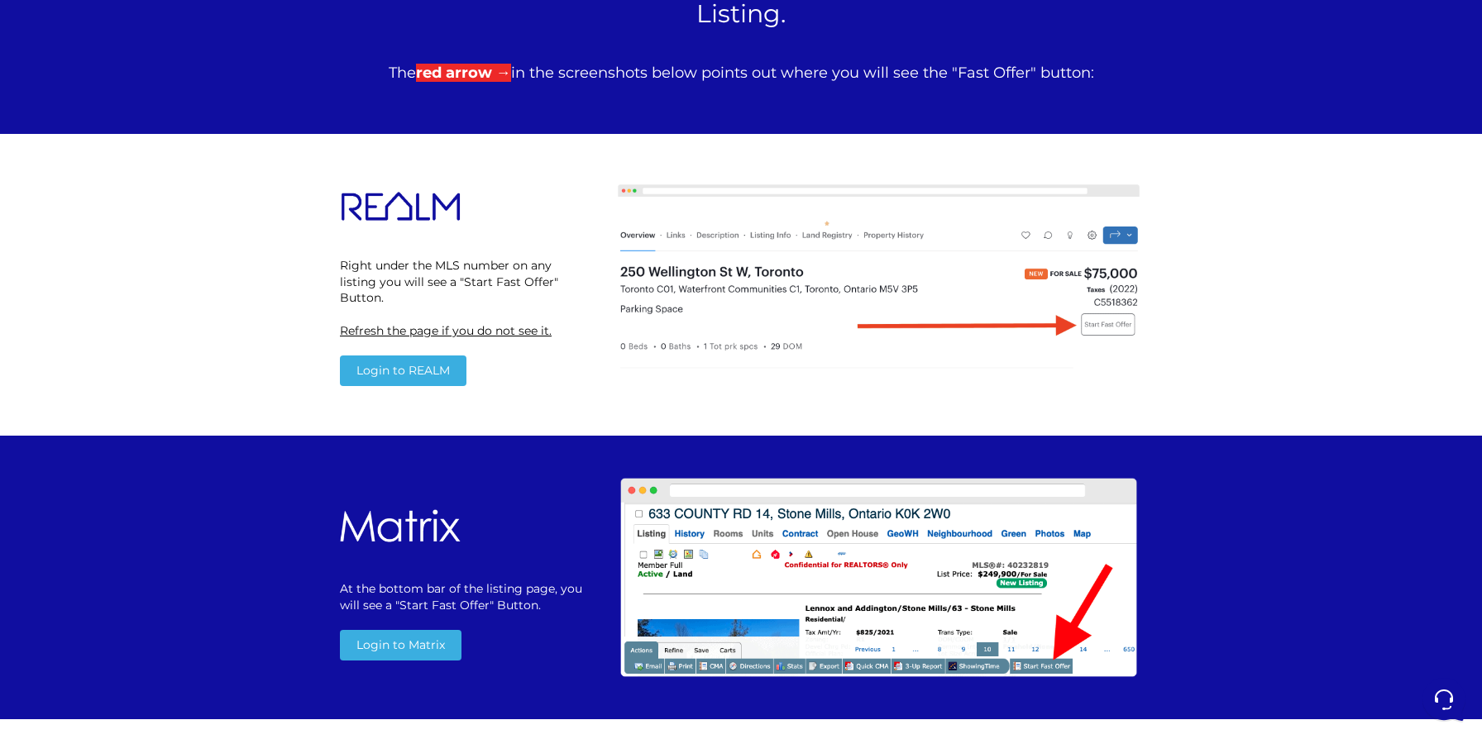
scroll to position [924, 0]
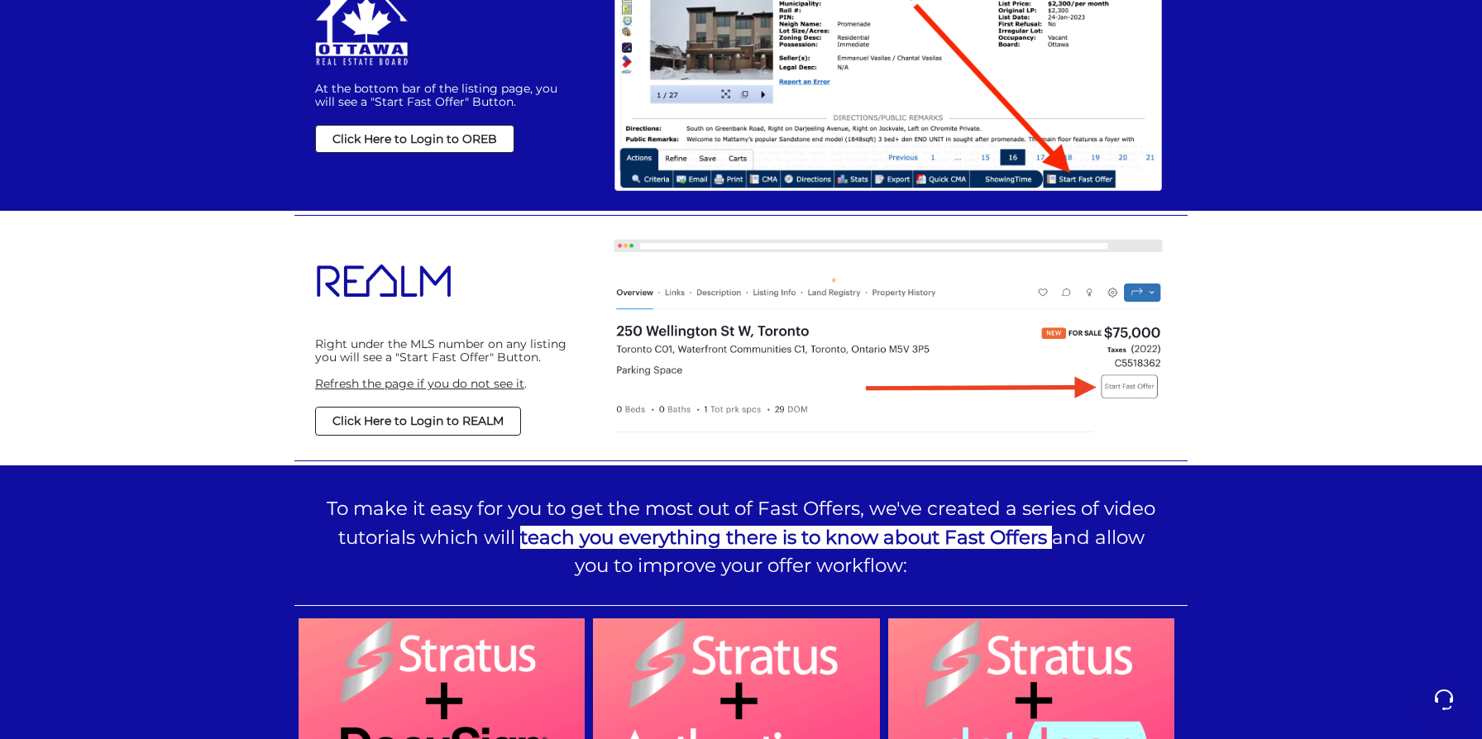
scroll to position [1253, 0]
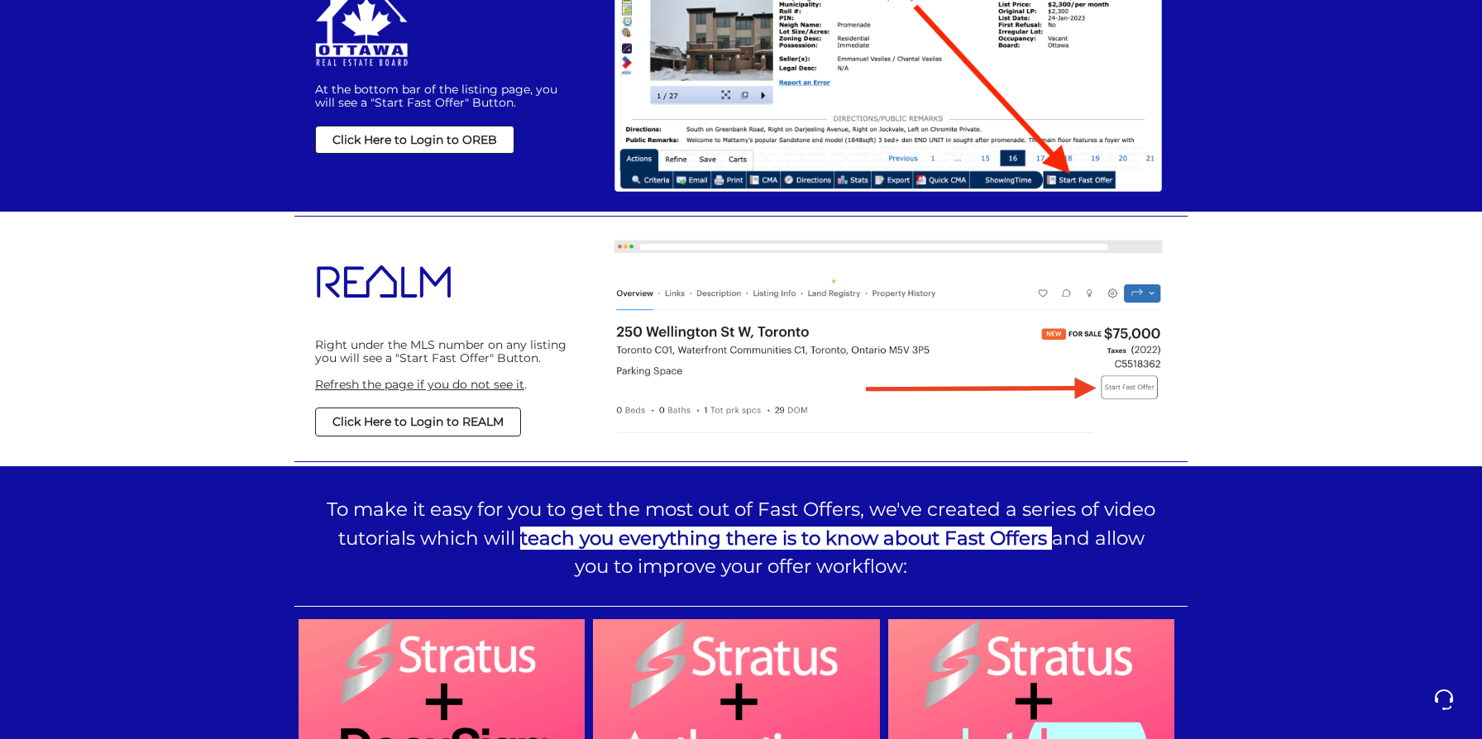
click at [472, 418] on strong "Click Here to Login to REALM" at bounding box center [417, 421] width 171 height 15
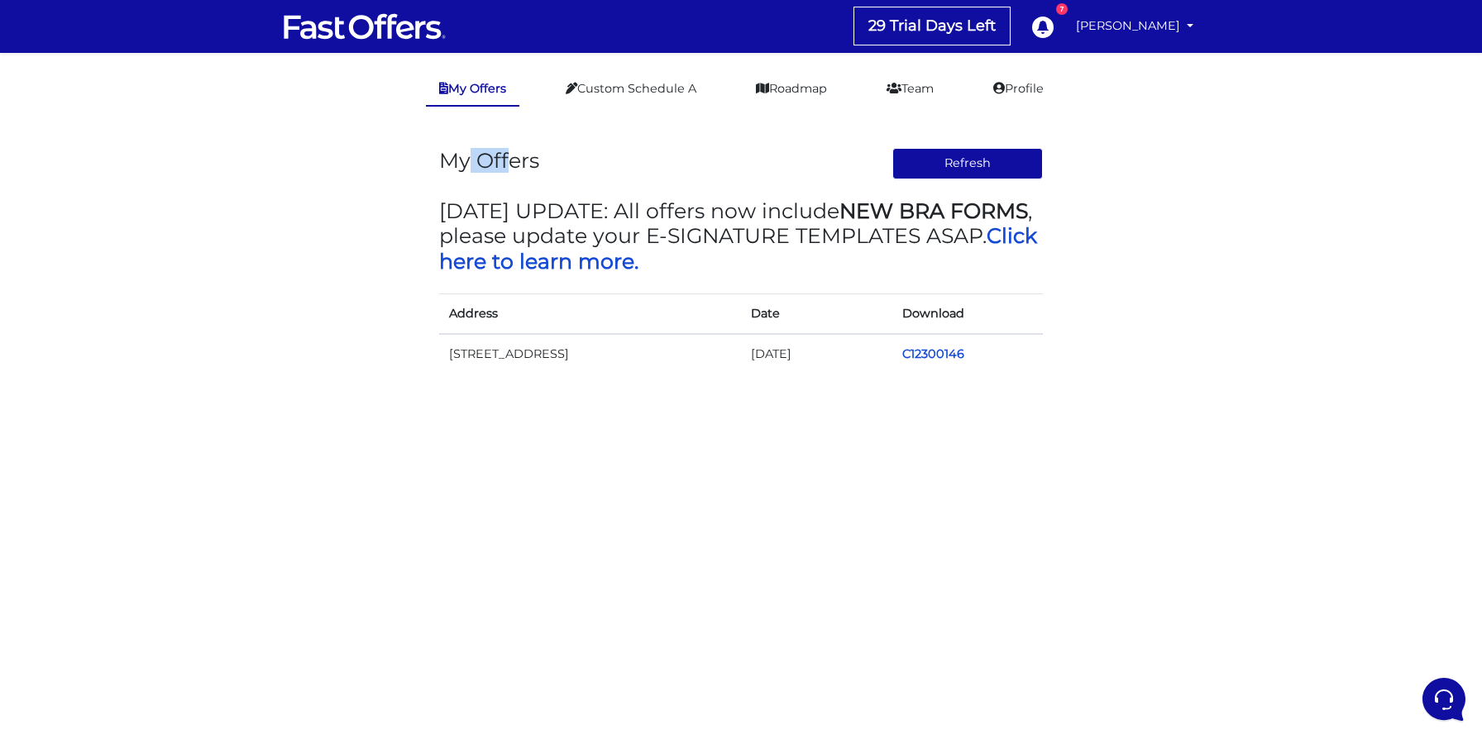
drag, startPoint x: 467, startPoint y: 155, endPoint x: 509, endPoint y: 159, distance: 41.5
click at [509, 159] on h3 "My Offers" at bounding box center [489, 160] width 100 height 25
click at [939, 355] on link "C12300146" at bounding box center [933, 353] width 62 height 15
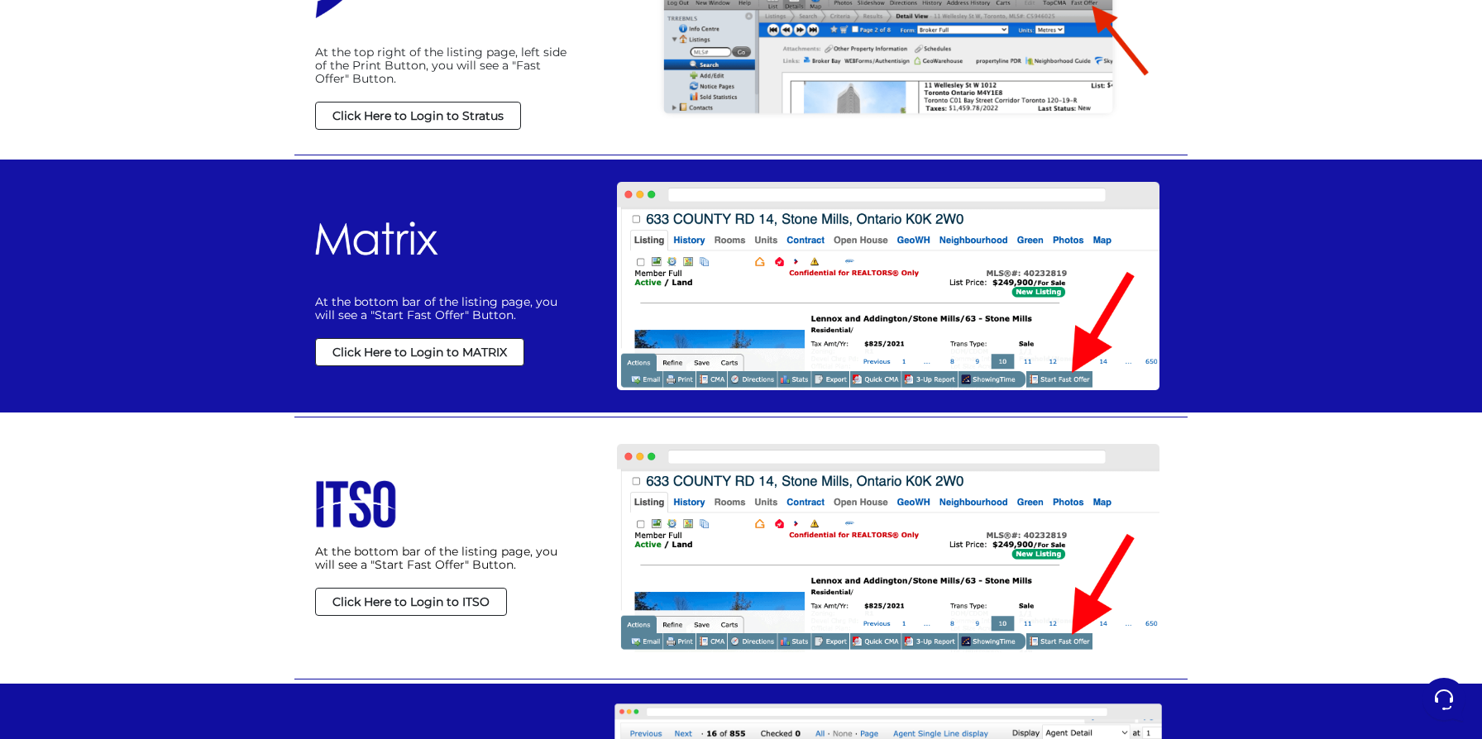
scroll to position [1525, 0]
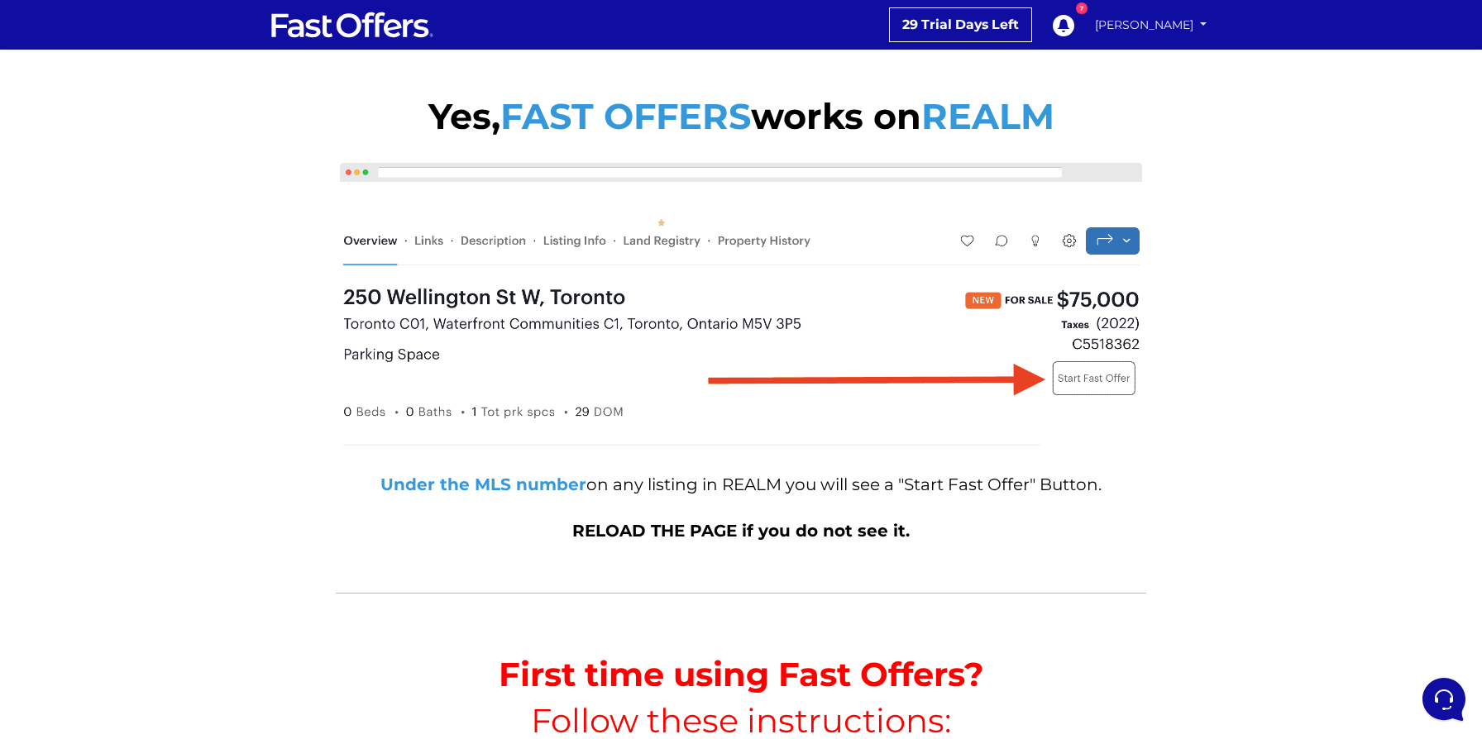
click at [1127, 21] on link "[PERSON_NAME]" at bounding box center [1150, 25] width 123 height 29
click at [1123, 49] on link "My Offers" at bounding box center [1154, 57] width 114 height 21
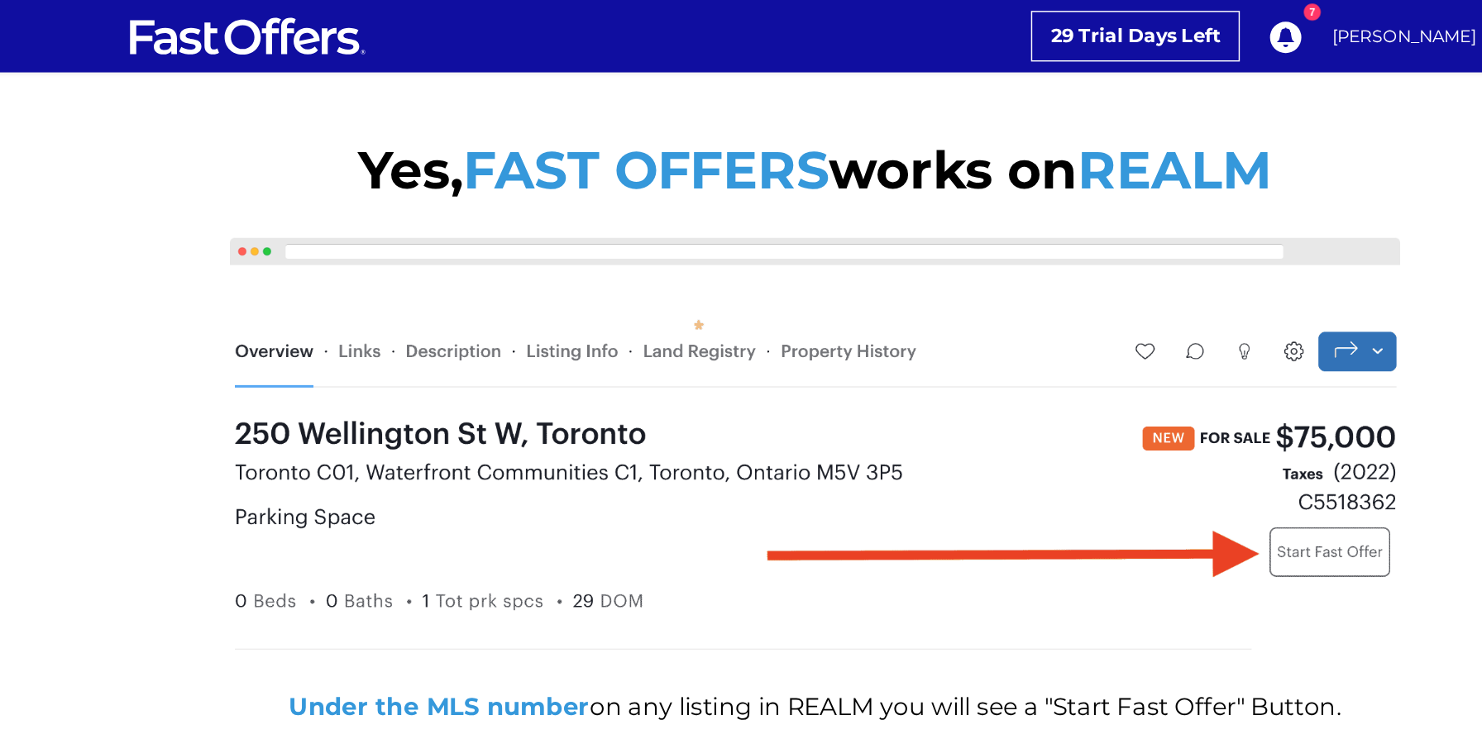
click at [404, 33] on img at bounding box center [352, 24] width 165 height 31
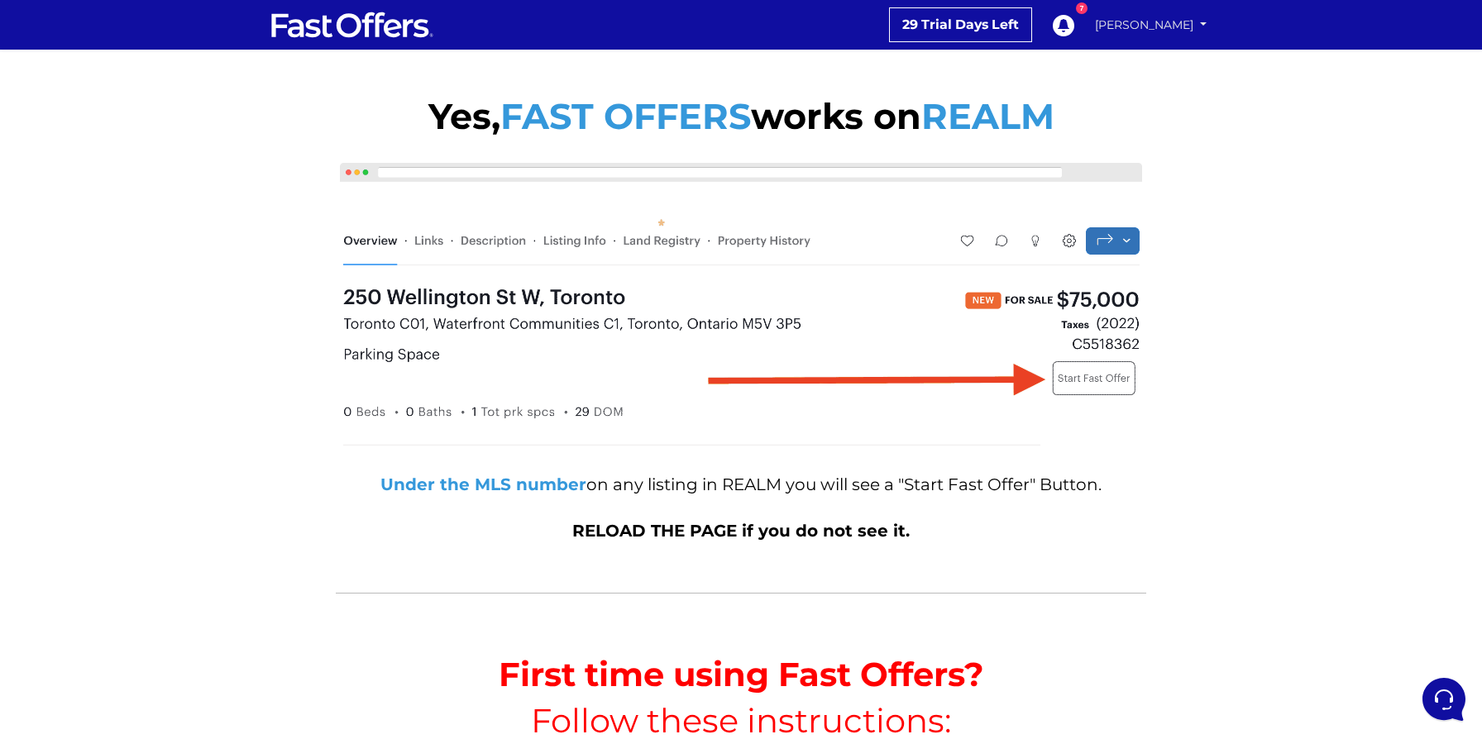
click at [1146, 25] on link "[PERSON_NAME]" at bounding box center [1150, 25] width 123 height 29
click at [1140, 55] on link "My Offers" at bounding box center [1154, 57] width 114 height 21
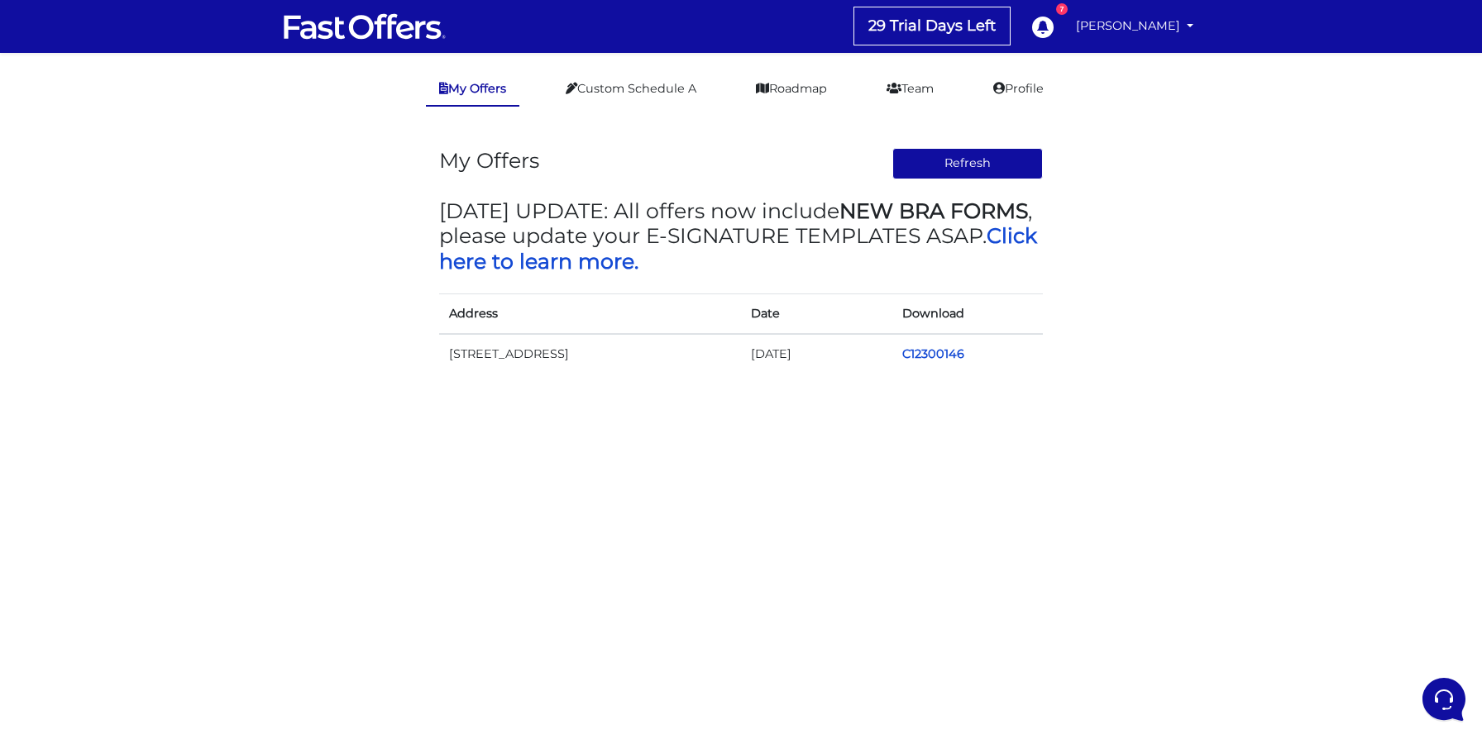
click at [530, 363] on td "19 Bathurst St" at bounding box center [590, 354] width 302 height 40
click at [647, 87] on link "Custom Schedule A" at bounding box center [630, 89] width 157 height 32
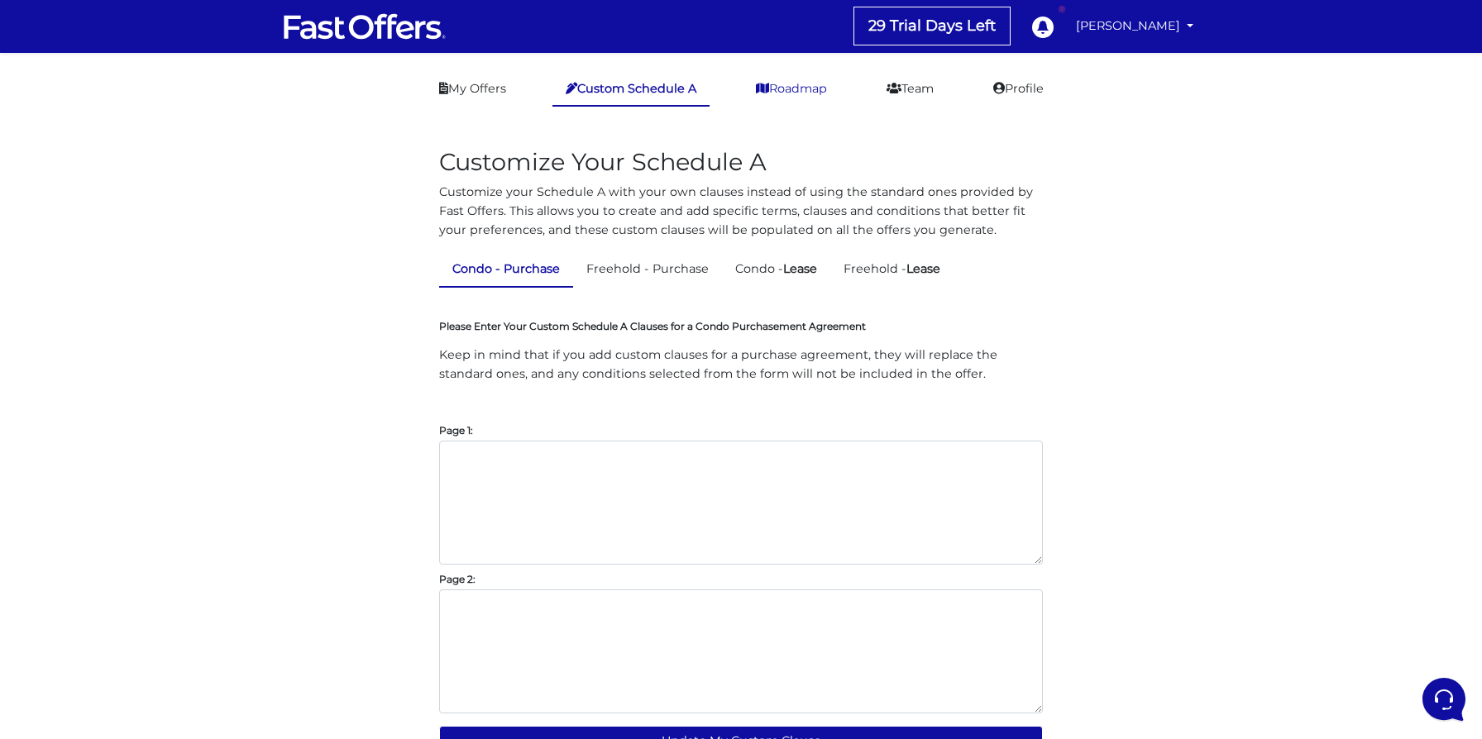
click at [787, 94] on link "Roadmap" at bounding box center [792, 89] width 98 height 32
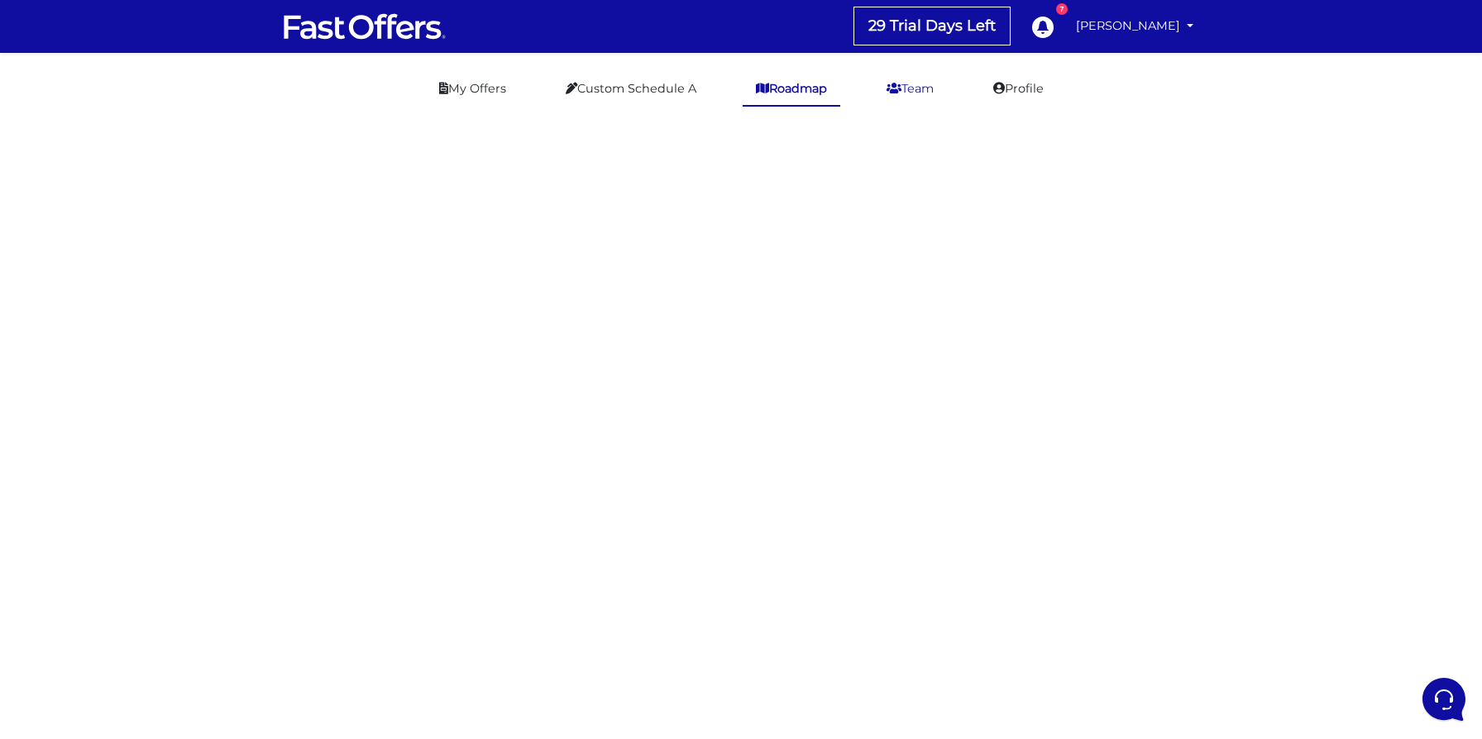
click at [896, 94] on icon at bounding box center [893, 89] width 15 height 12
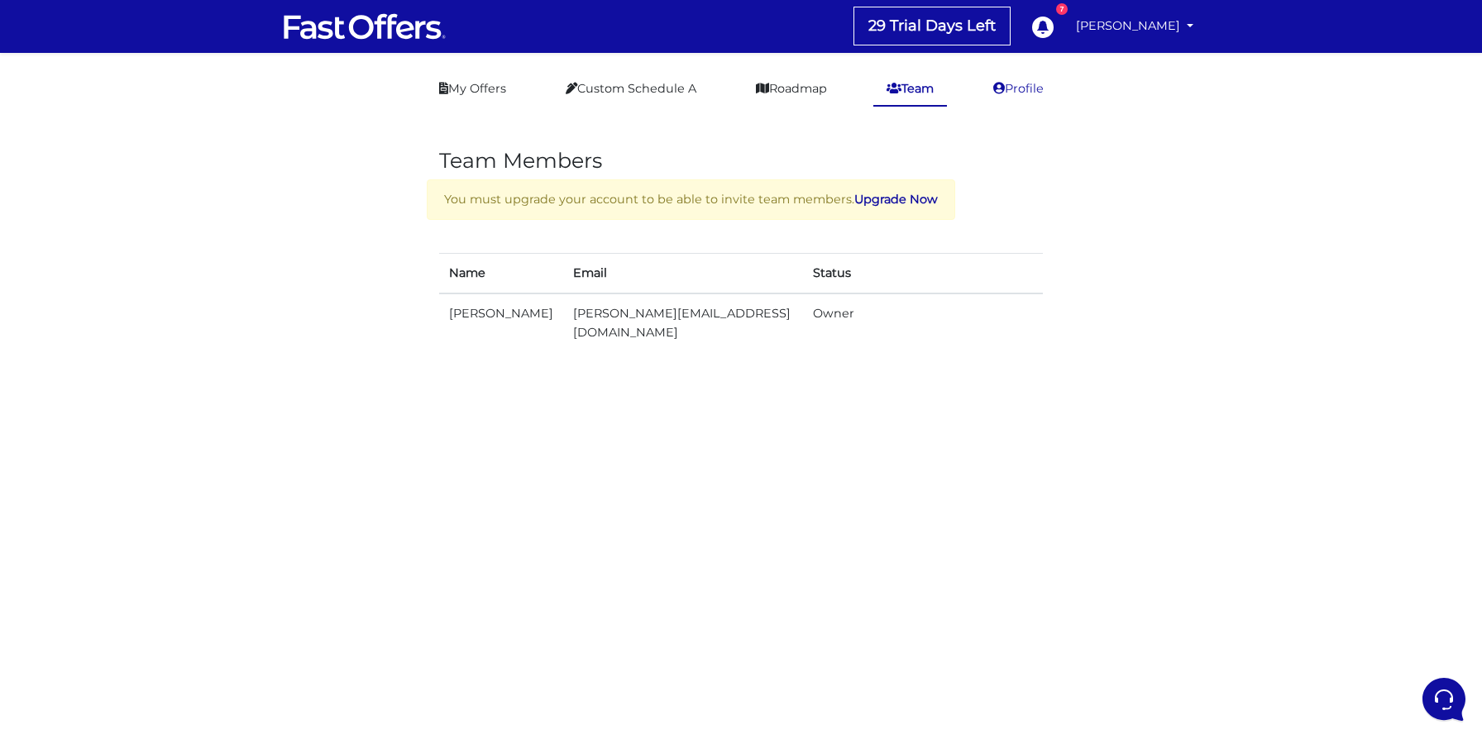
click at [1011, 93] on link "Profile" at bounding box center [1018, 89] width 77 height 32
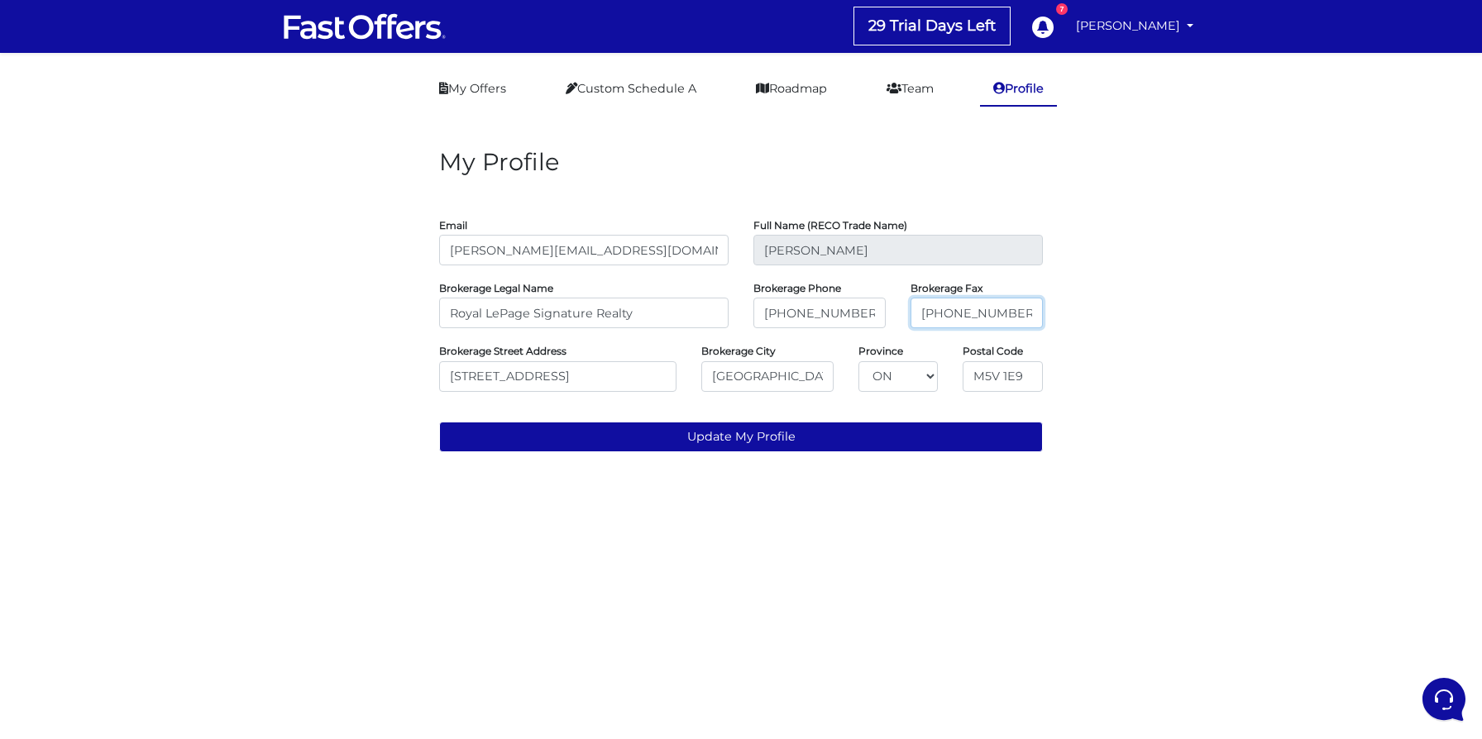
click at [949, 317] on input "416-205-0355" at bounding box center [976, 313] width 132 height 31
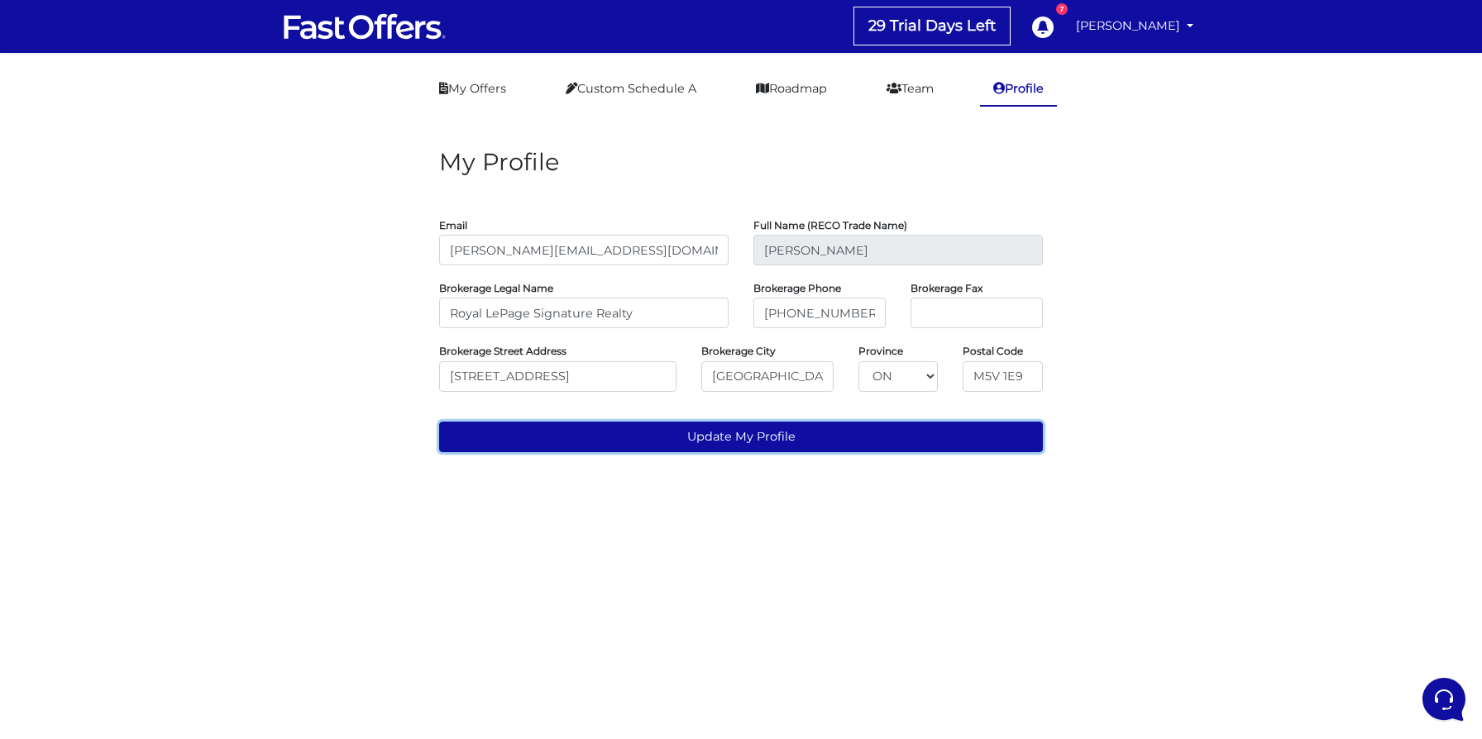
click at [753, 443] on button "Update My Profile" at bounding box center [741, 437] width 604 height 31
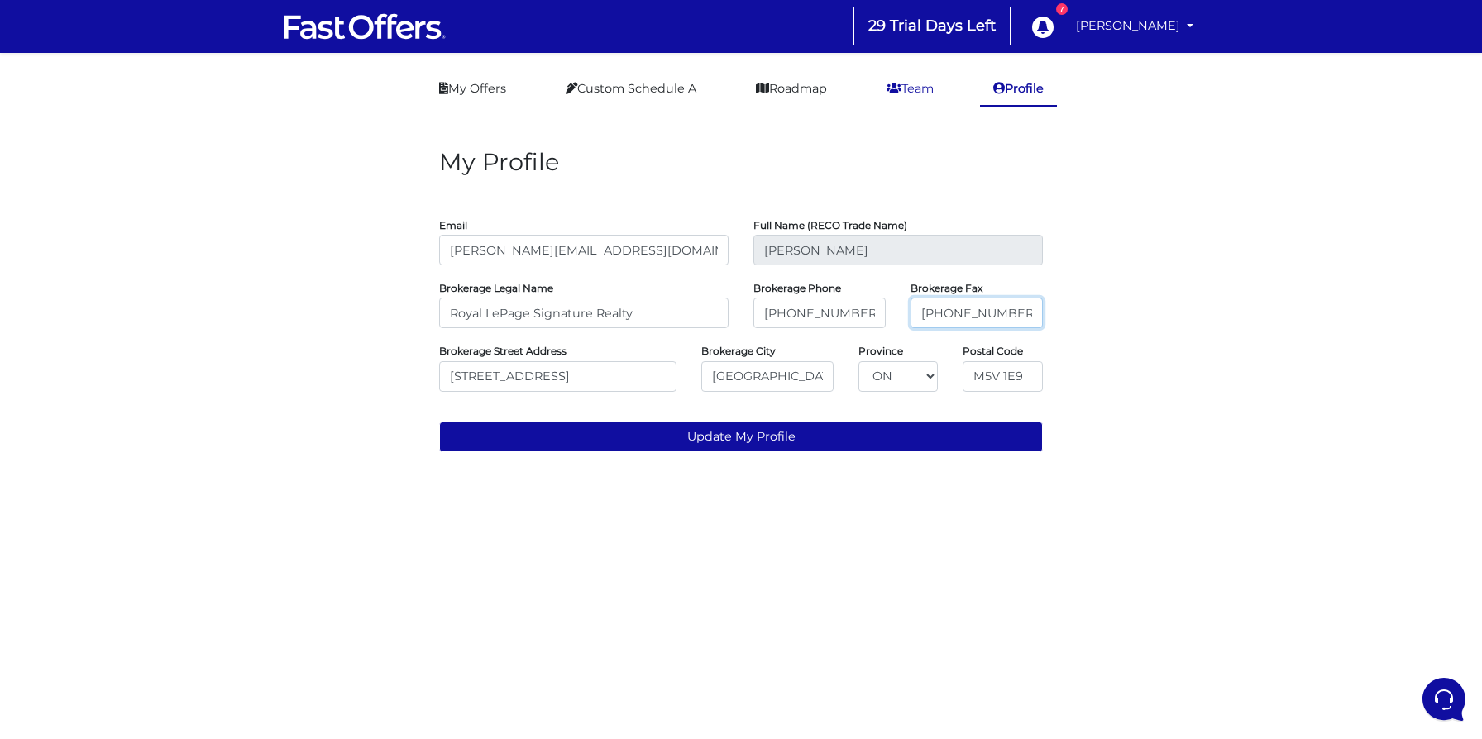
type input "416-205-0355"
click at [900, 89] on icon at bounding box center [893, 89] width 15 height 12
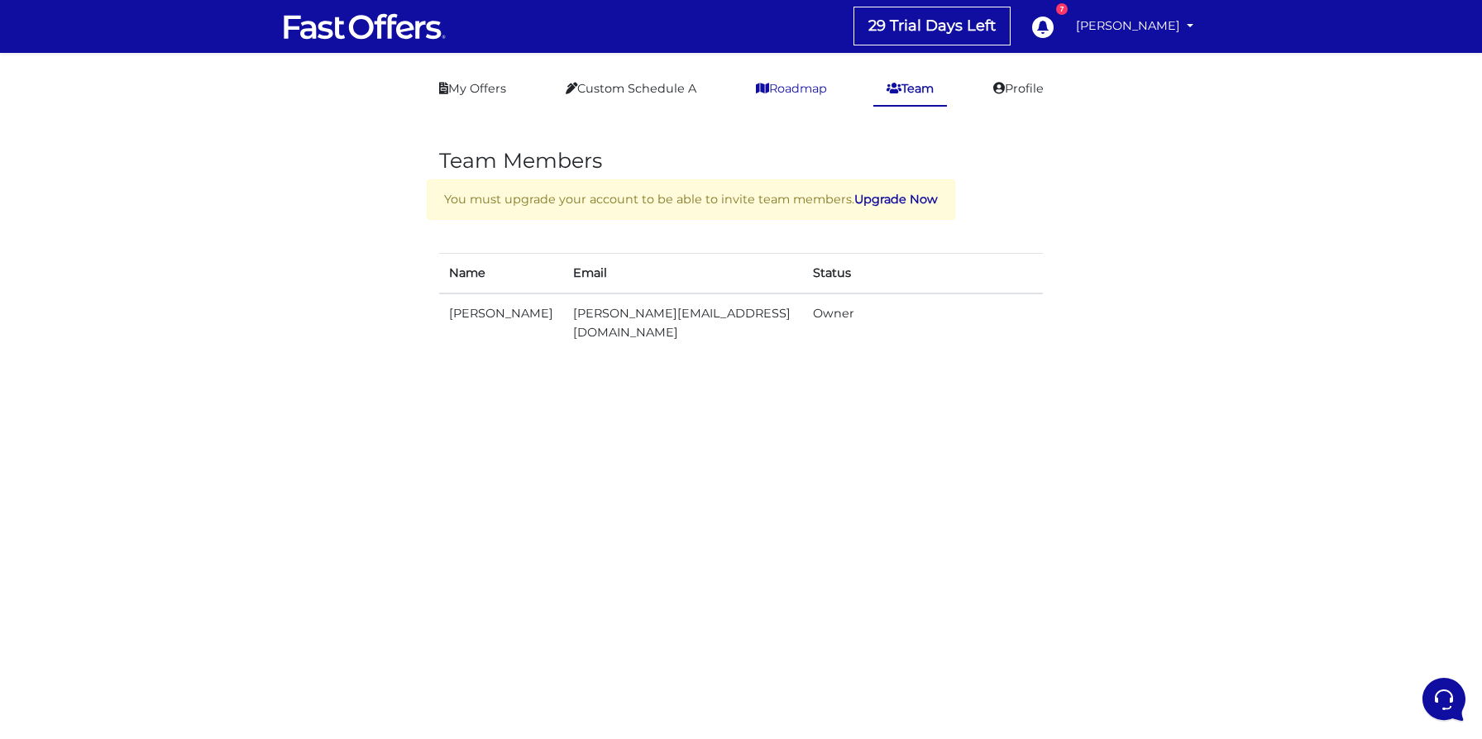
click at [805, 84] on link "Roadmap" at bounding box center [792, 89] width 98 height 32
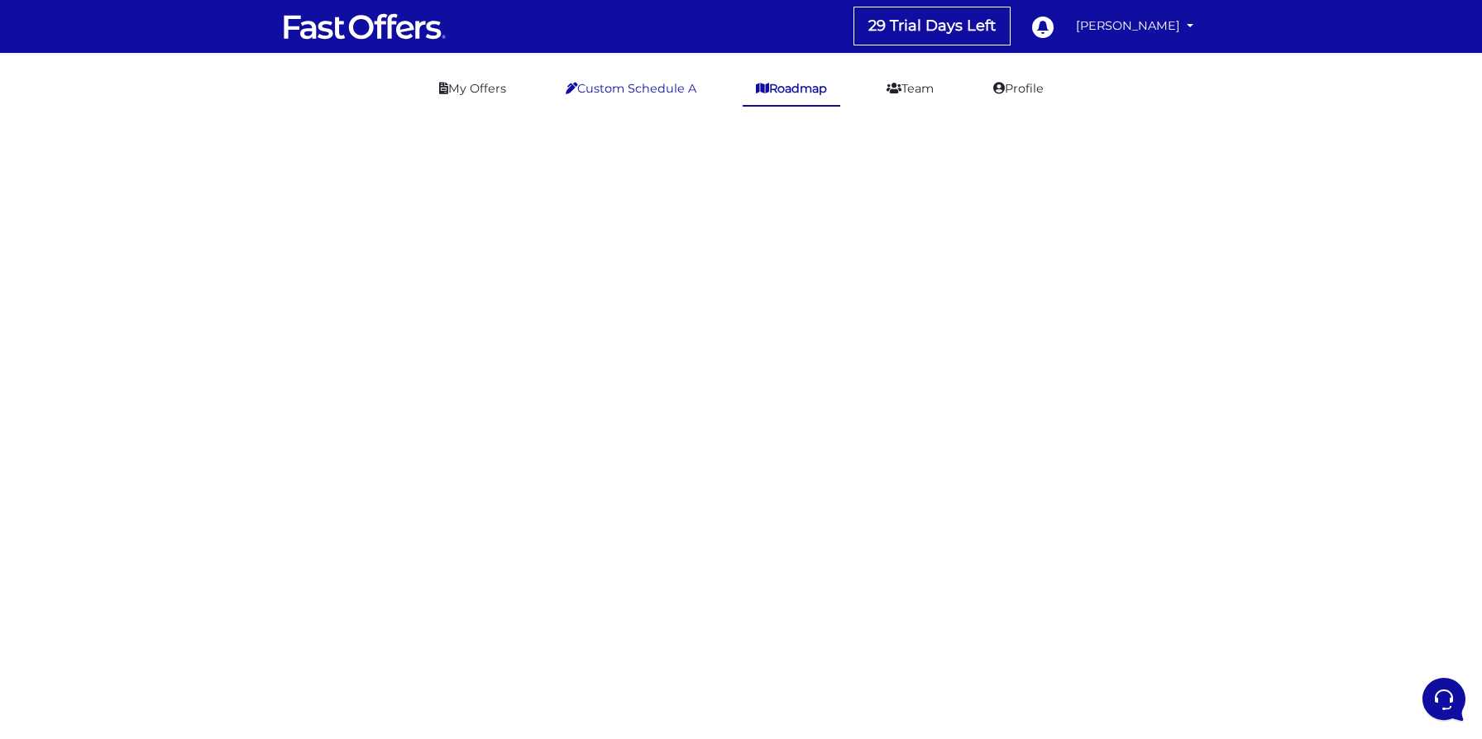
click at [636, 82] on link "Custom Schedule A" at bounding box center [630, 89] width 157 height 32
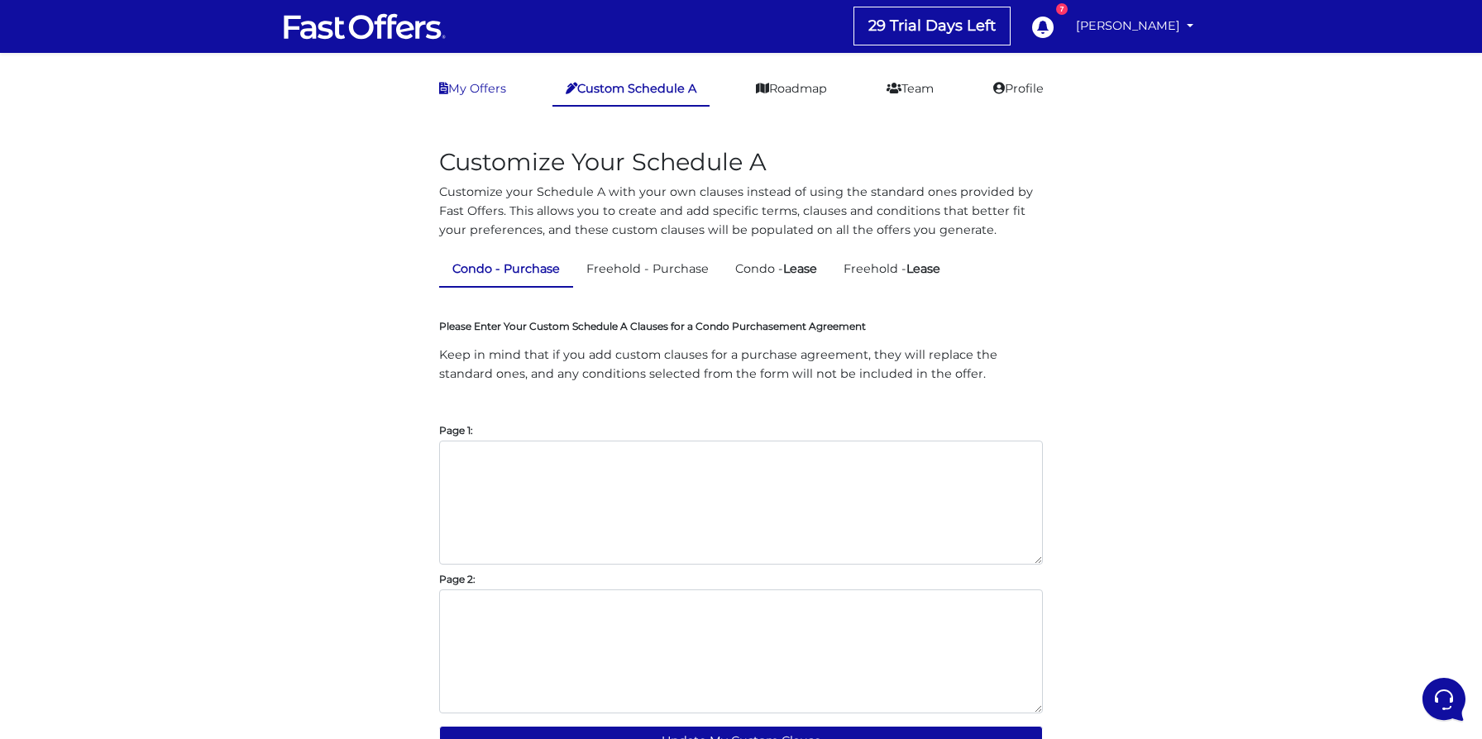
click at [475, 78] on link "My Offers" at bounding box center [472, 89] width 93 height 32
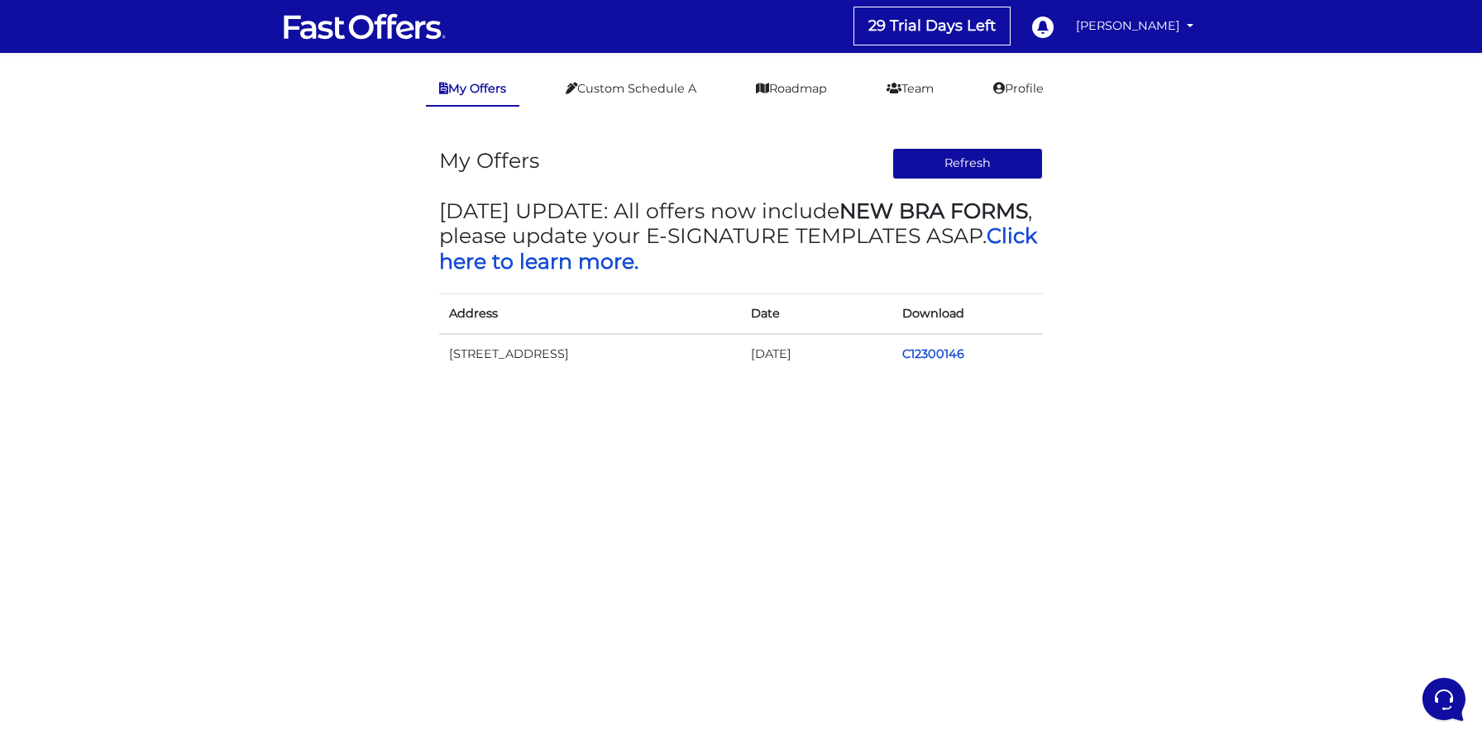
click at [516, 360] on td "[STREET_ADDRESS]" at bounding box center [590, 354] width 302 height 40
click at [1109, 32] on link "[PERSON_NAME]" at bounding box center [1134, 26] width 131 height 32
click at [1125, 67] on link "My Offers" at bounding box center [1133, 64] width 131 height 26
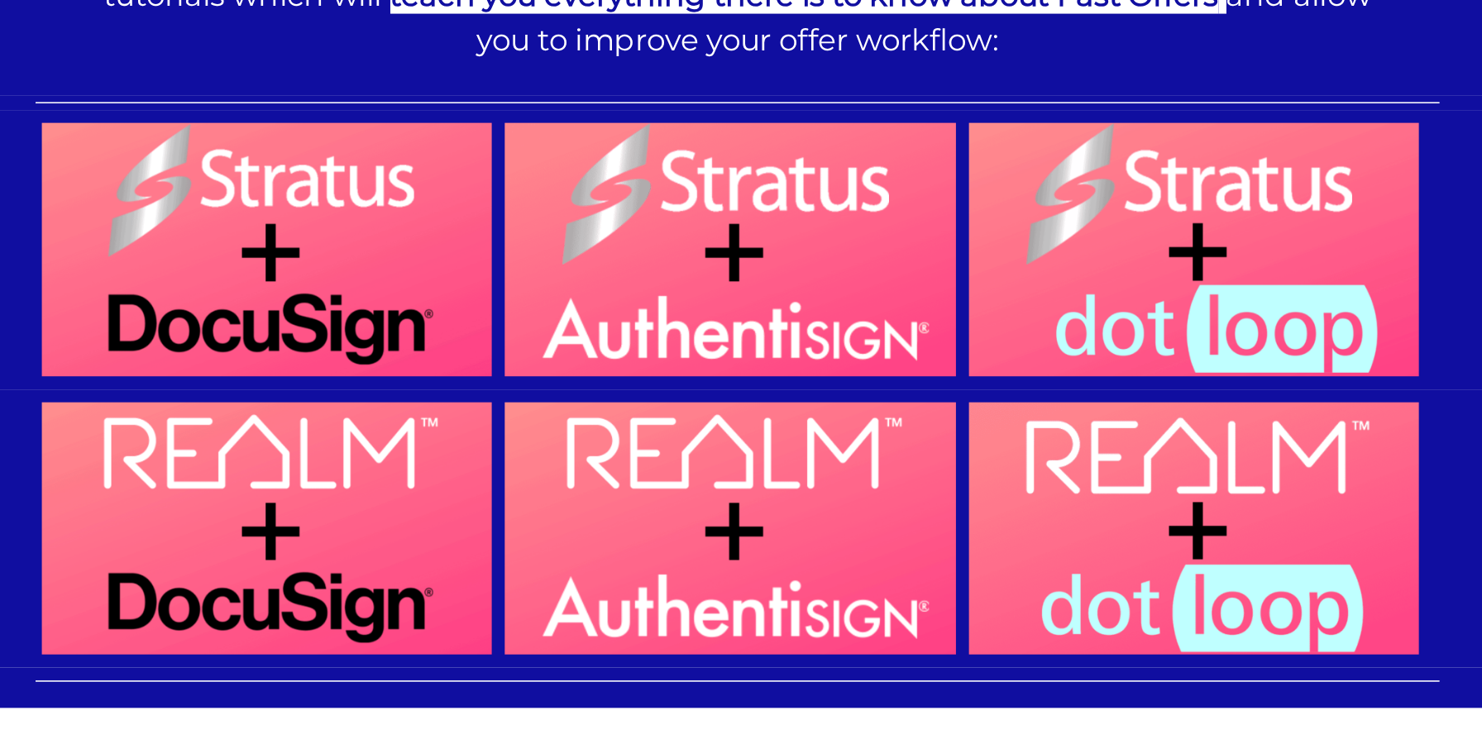
scroll to position [1524, 0]
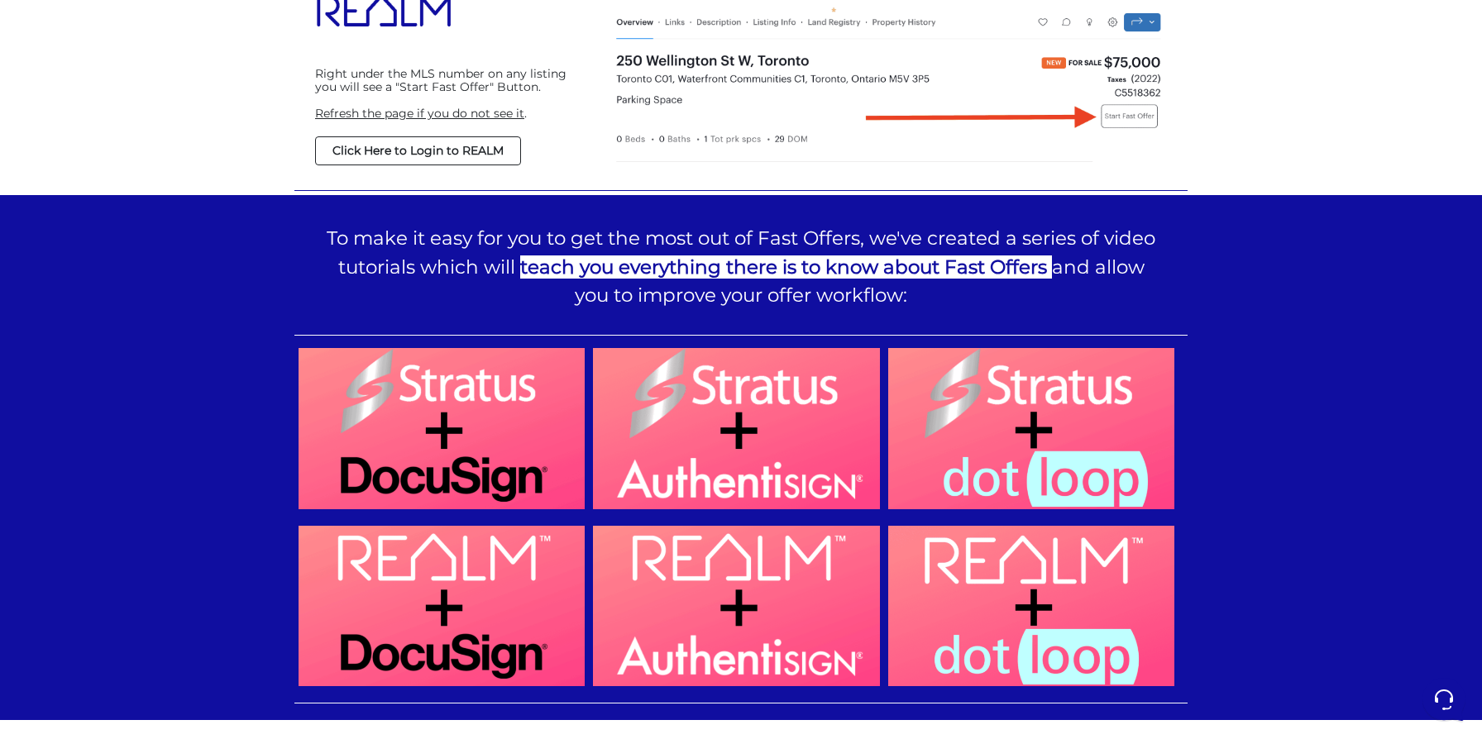
click at [743, 610] on img at bounding box center [736, 606] width 286 height 161
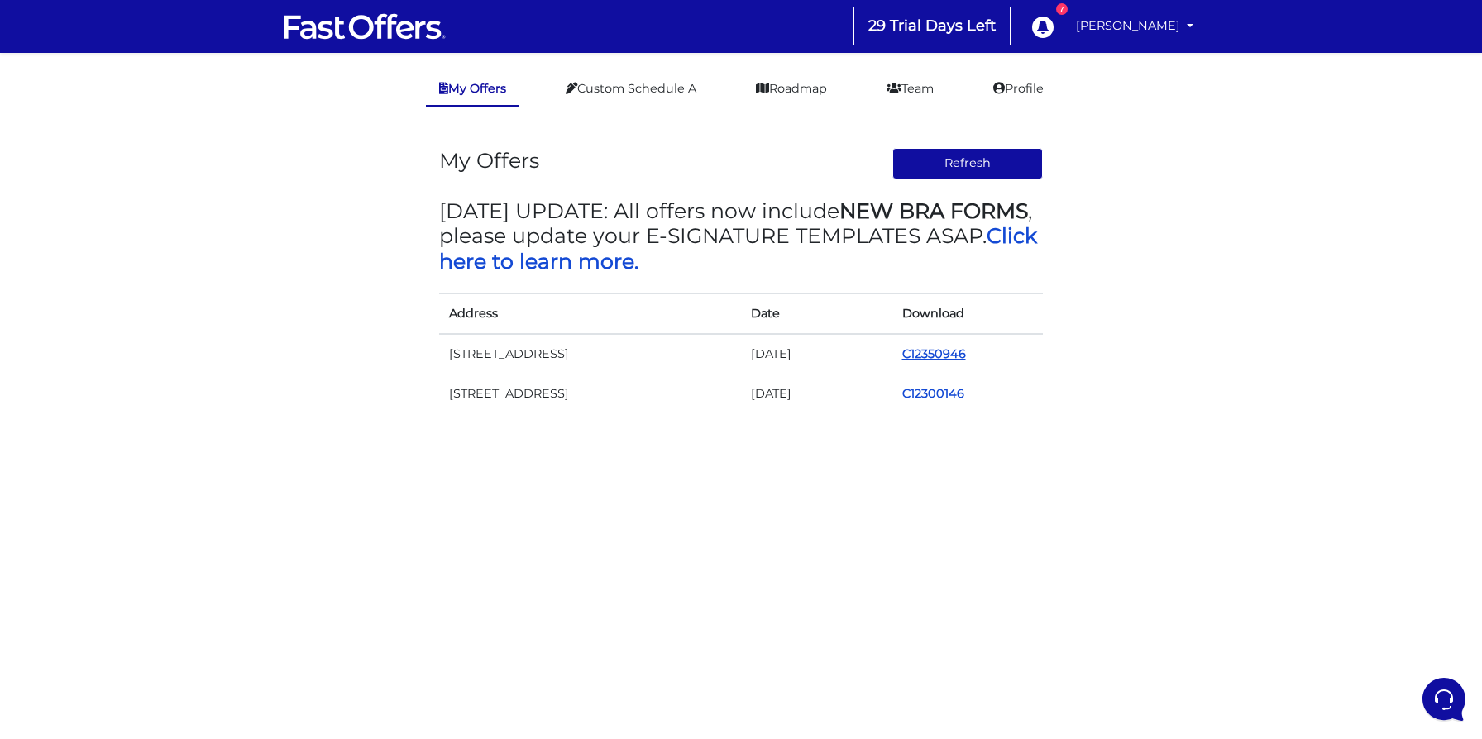
click at [934, 353] on link "C12350946" at bounding box center [934, 353] width 64 height 15
click at [938, 346] on link "C12350946" at bounding box center [934, 353] width 64 height 15
click at [955, 396] on link "C12300146" at bounding box center [933, 393] width 62 height 15
